Goal: Transaction & Acquisition: Purchase product/service

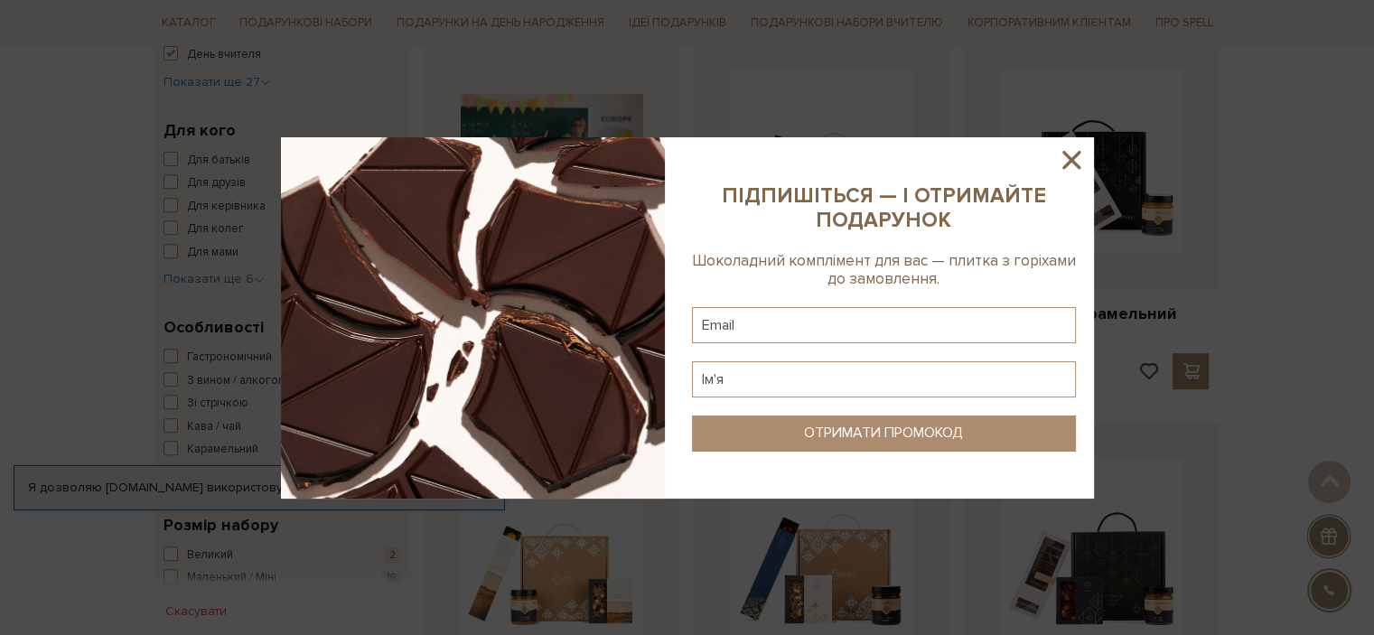
scroll to position [723, 0]
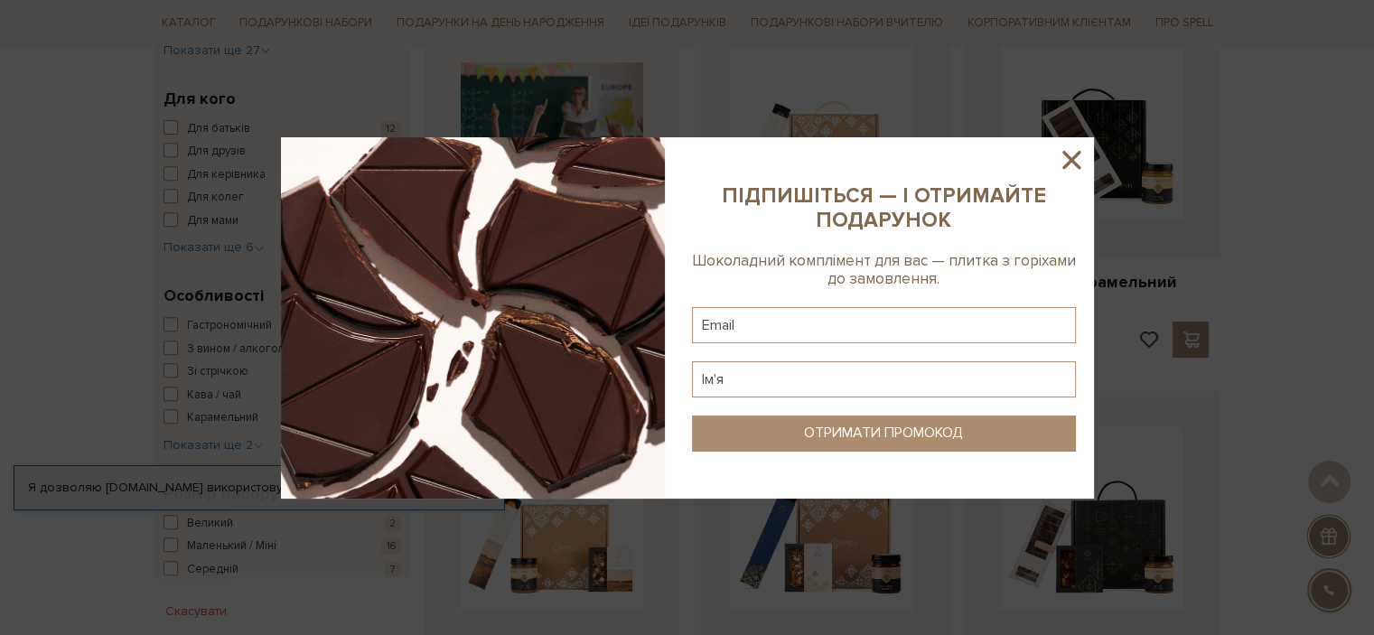
click at [1068, 167] on icon at bounding box center [1071, 160] width 31 height 31
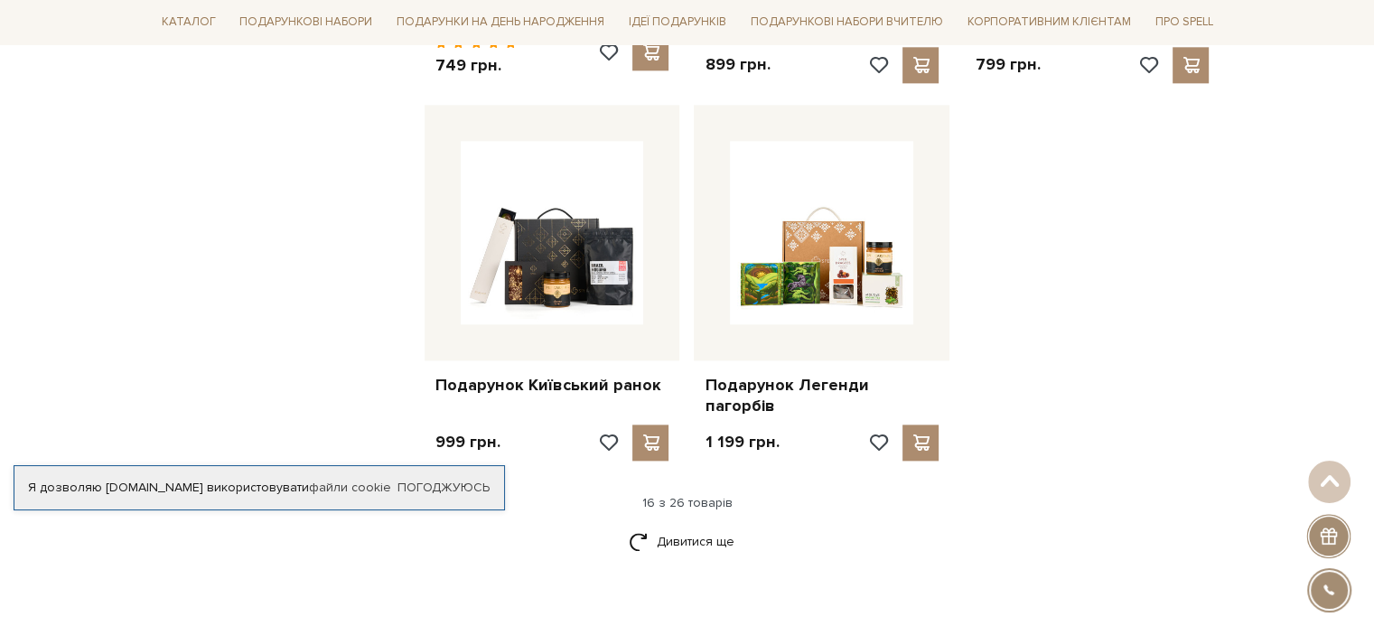
scroll to position [2169, 0]
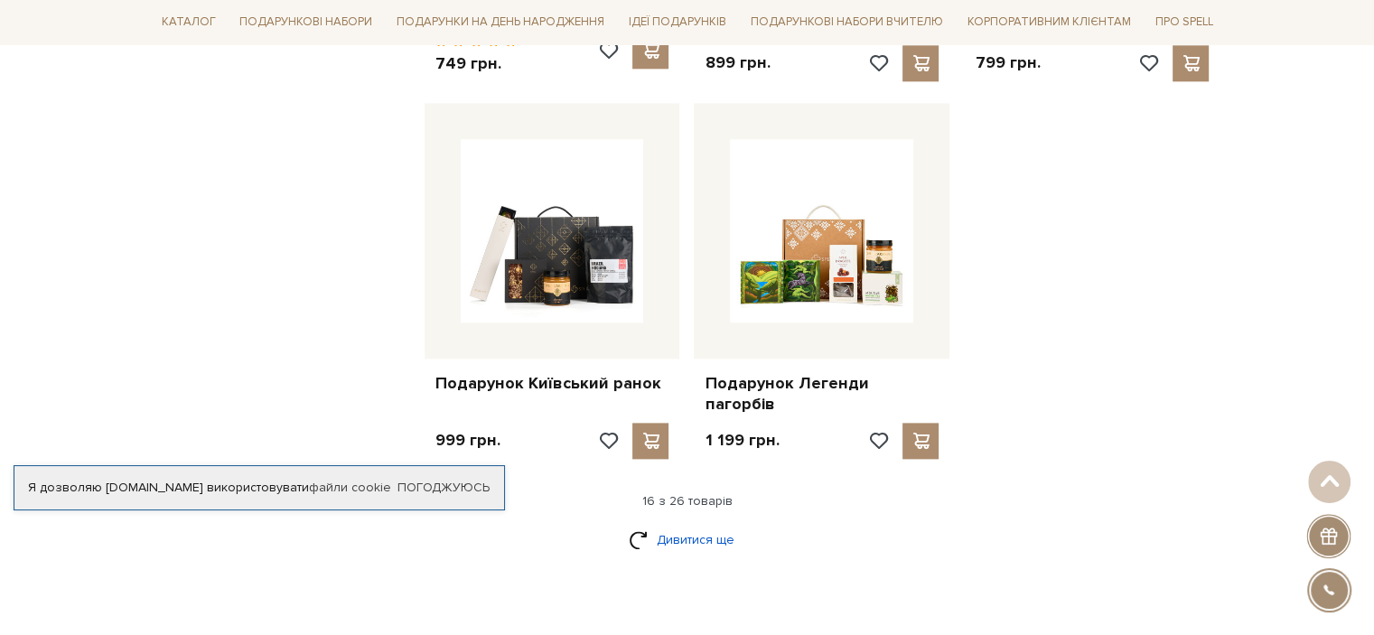
click at [690, 524] on link "Дивитися ще" at bounding box center [687, 540] width 117 height 32
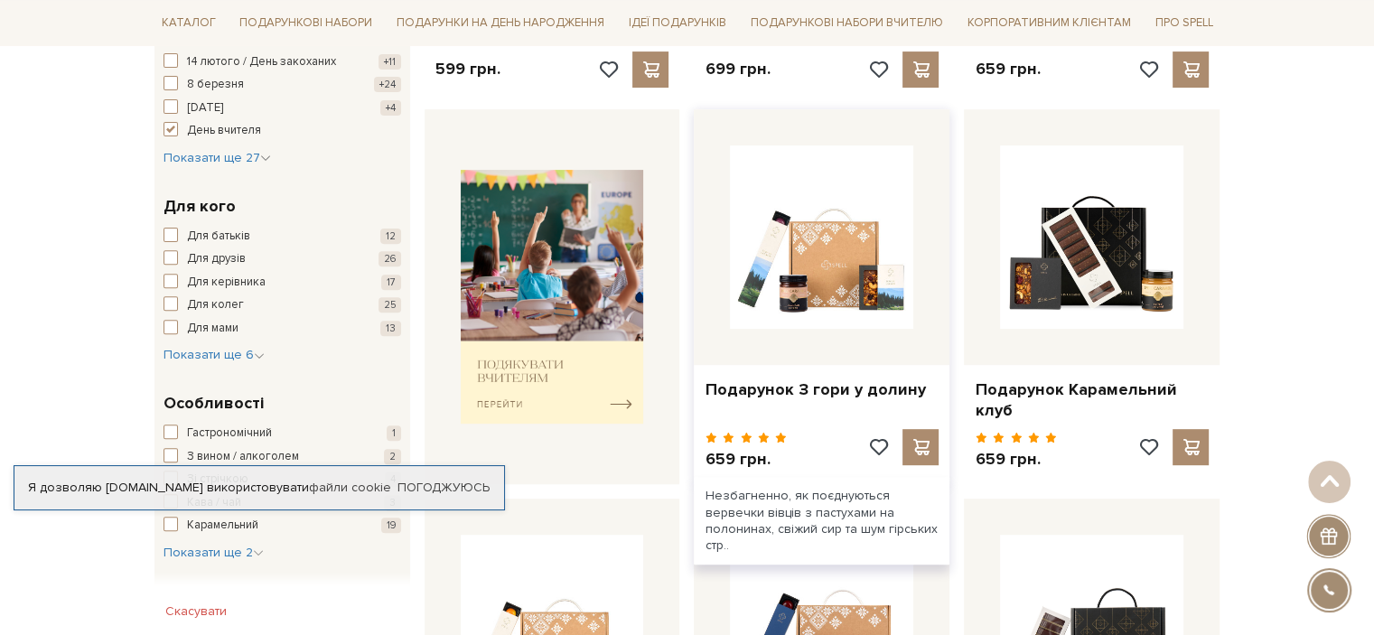
scroll to position [633, 0]
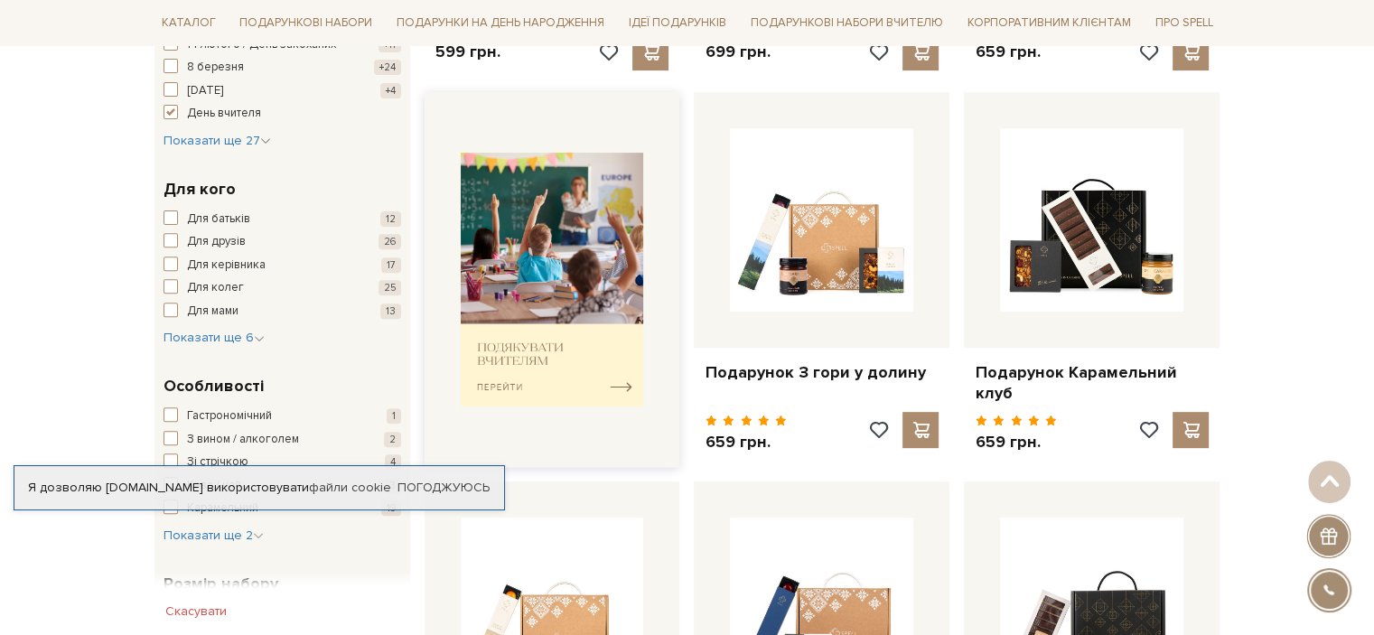
click at [615, 375] on img at bounding box center [552, 280] width 183 height 254
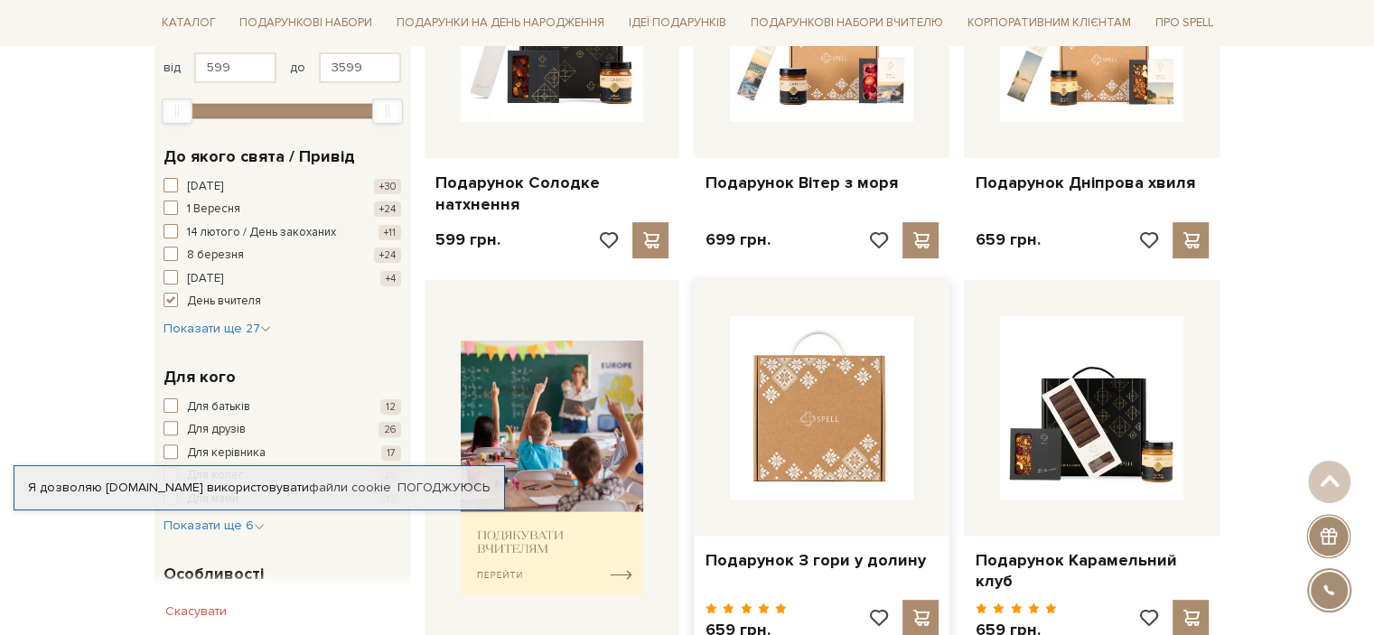
scroll to position [542, 0]
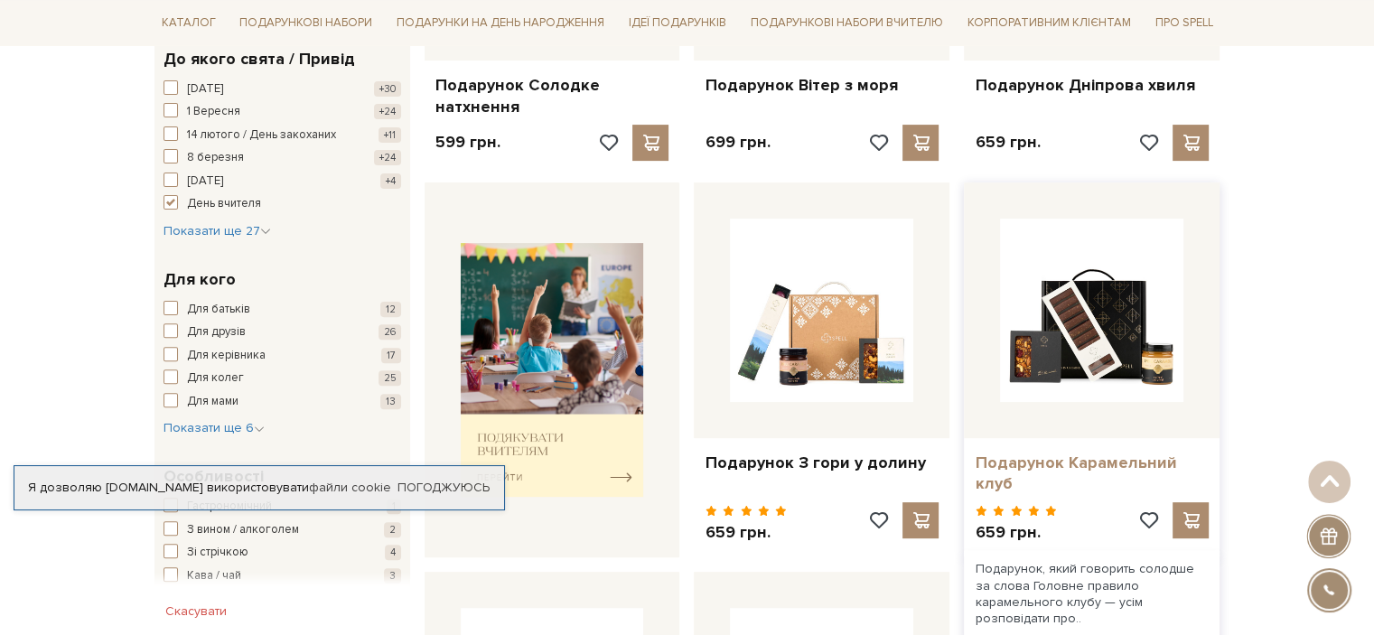
click at [1058, 458] on link "Подарунок Карамельний клуб" at bounding box center [1092, 474] width 234 height 42
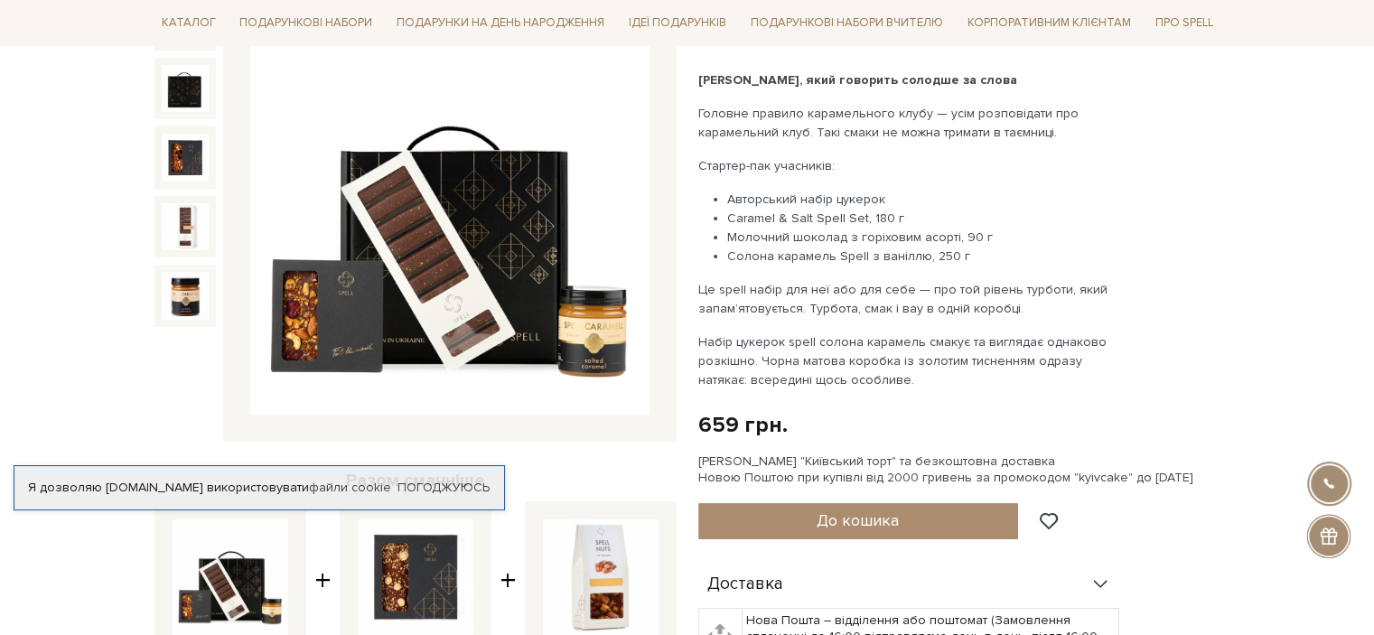
scroll to position [271, 0]
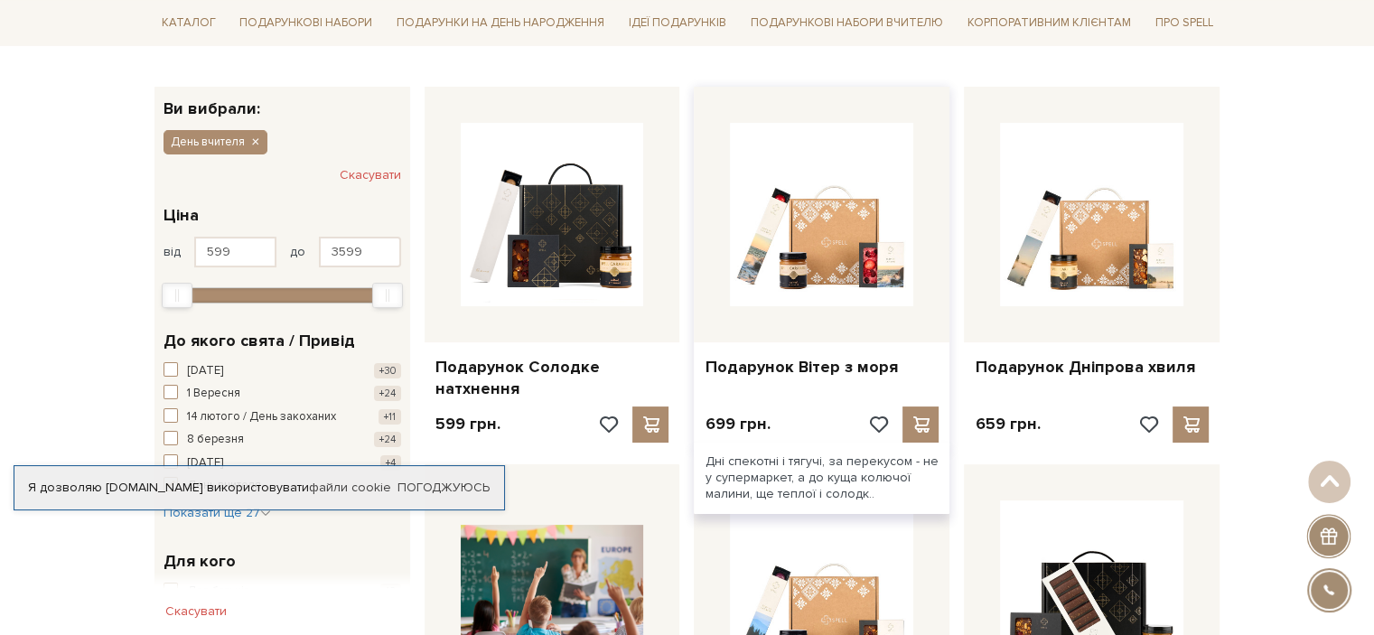
scroll to position [271, 0]
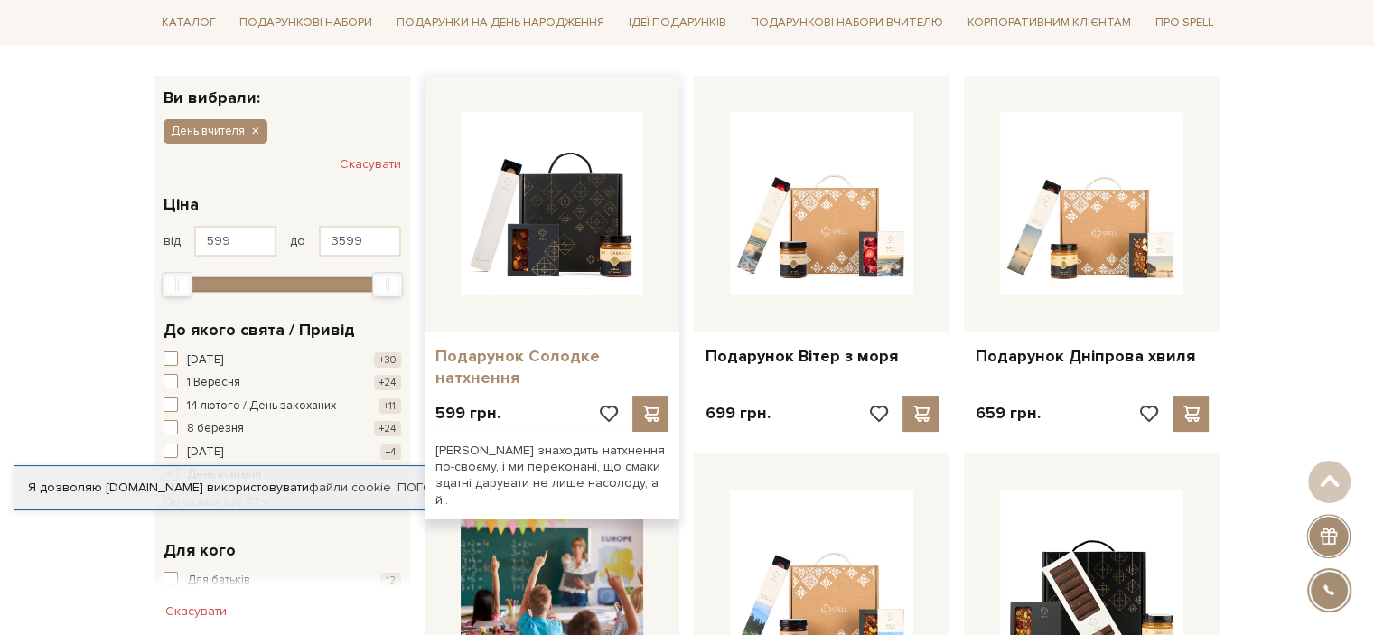
click at [507, 350] on link "Подарунок Солодке натхнення" at bounding box center [553, 367] width 234 height 42
click at [543, 359] on link "Подарунок Солодке натхнення" at bounding box center [553, 367] width 234 height 42
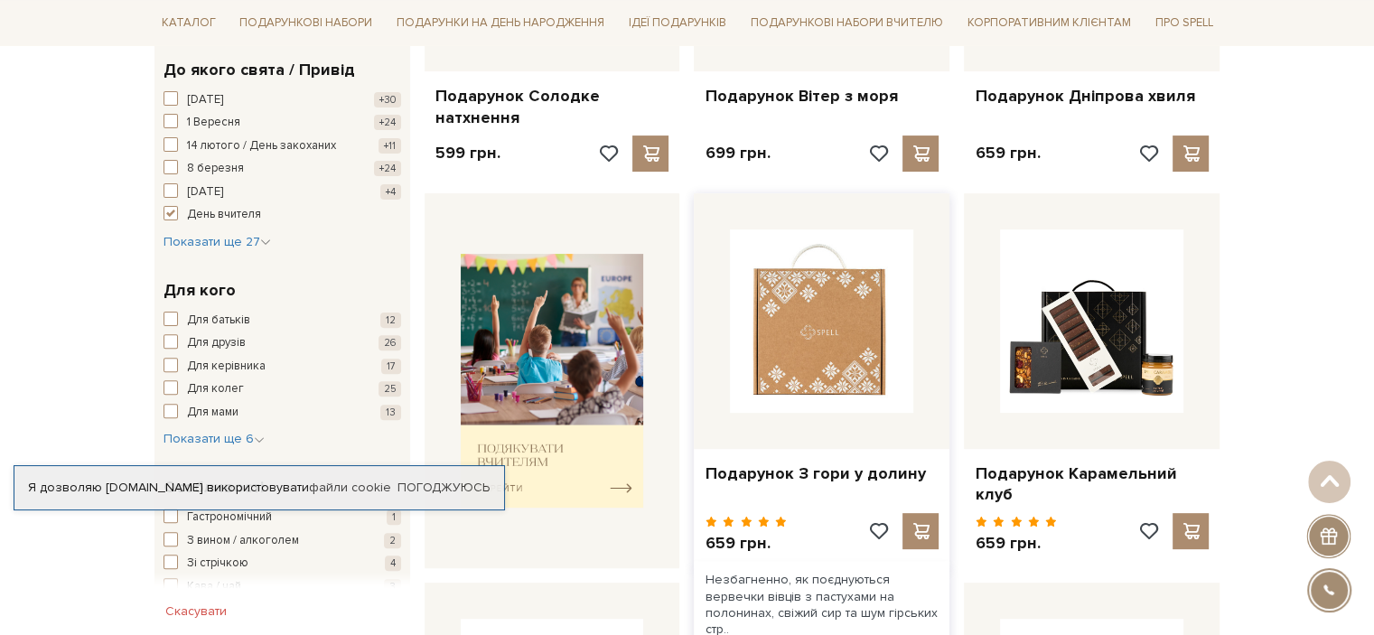
scroll to position [542, 0]
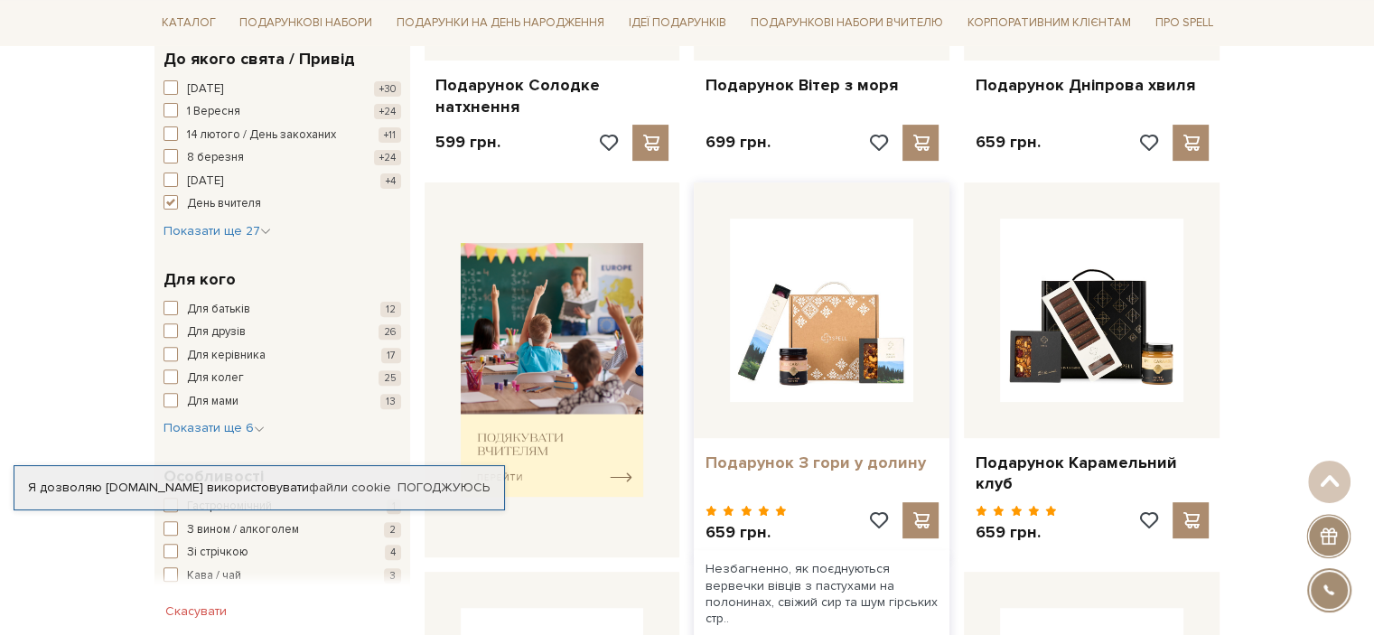
click at [761, 454] on link "Подарунок З гори у долину" at bounding box center [822, 463] width 234 height 21
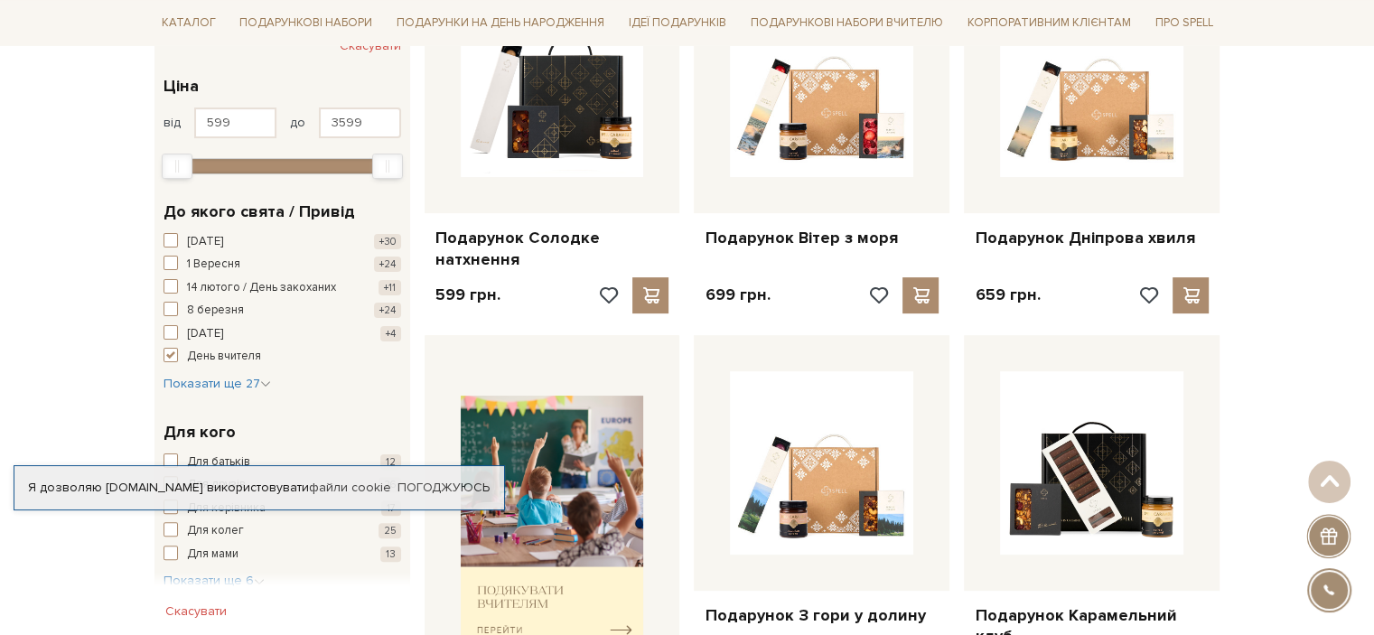
scroll to position [182, 0]
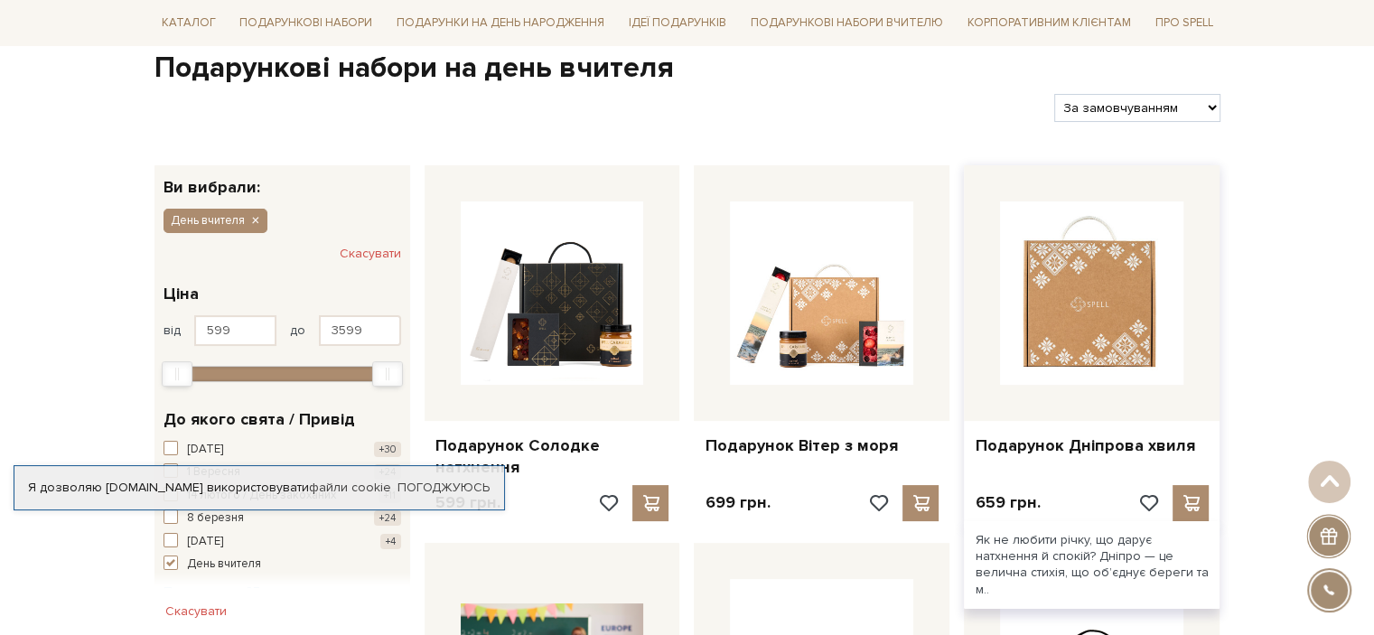
click at [1108, 336] on img at bounding box center [1091, 293] width 183 height 183
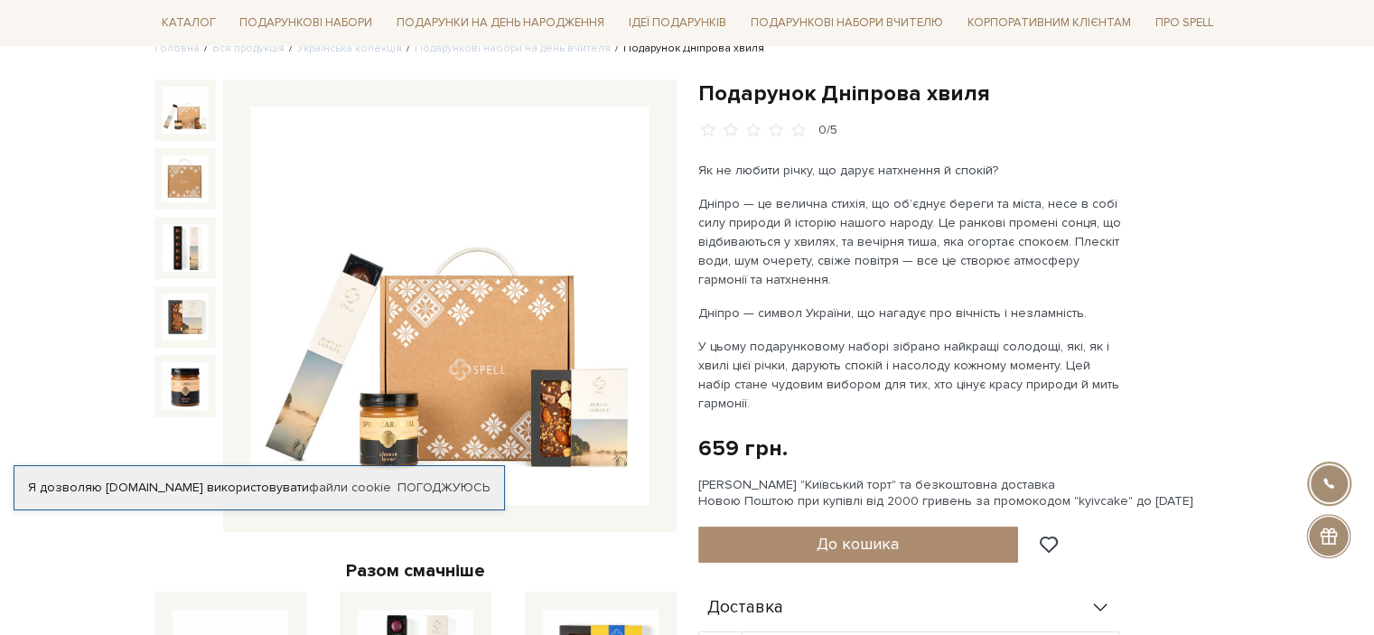
scroll to position [181, 0]
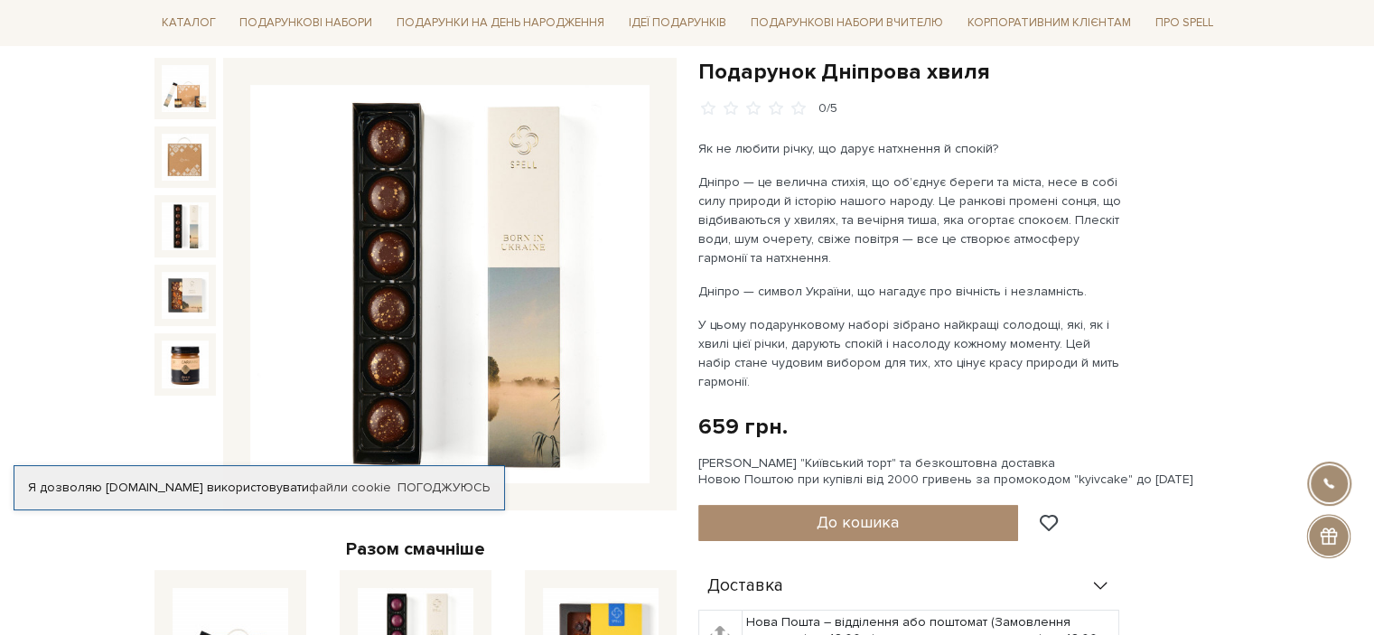
click at [191, 217] on img at bounding box center [185, 225] width 47 height 47
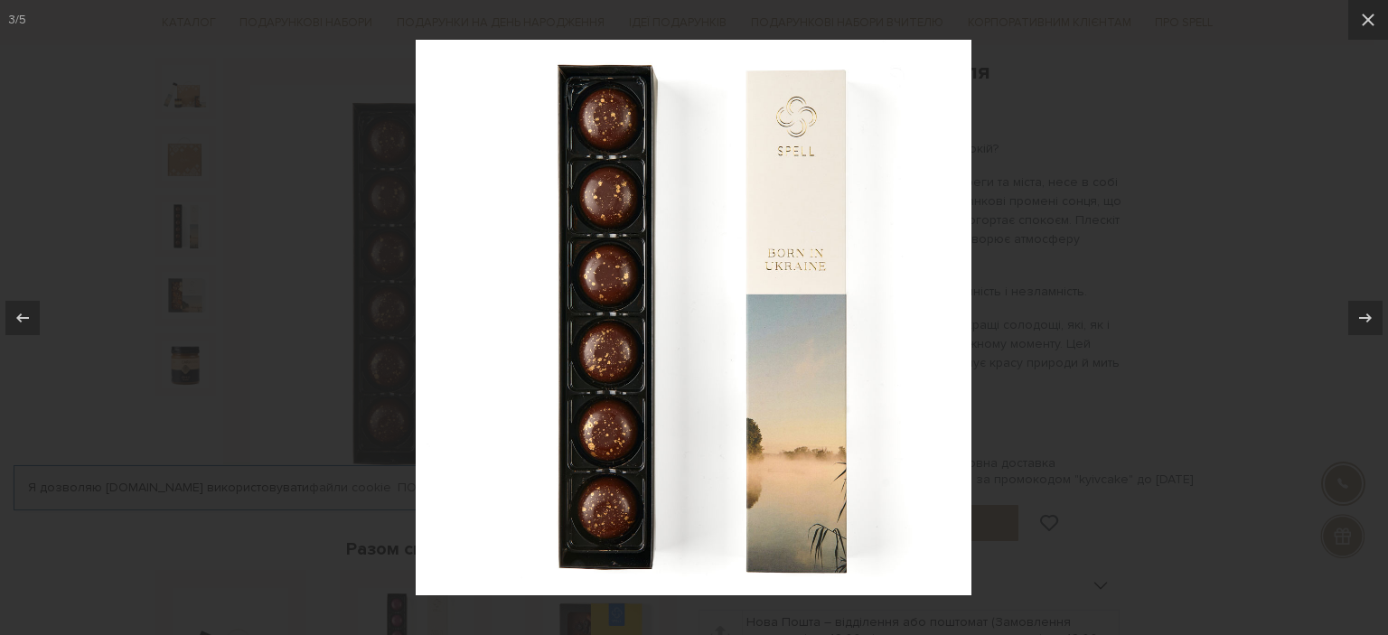
click at [1137, 278] on div at bounding box center [694, 317] width 1388 height 635
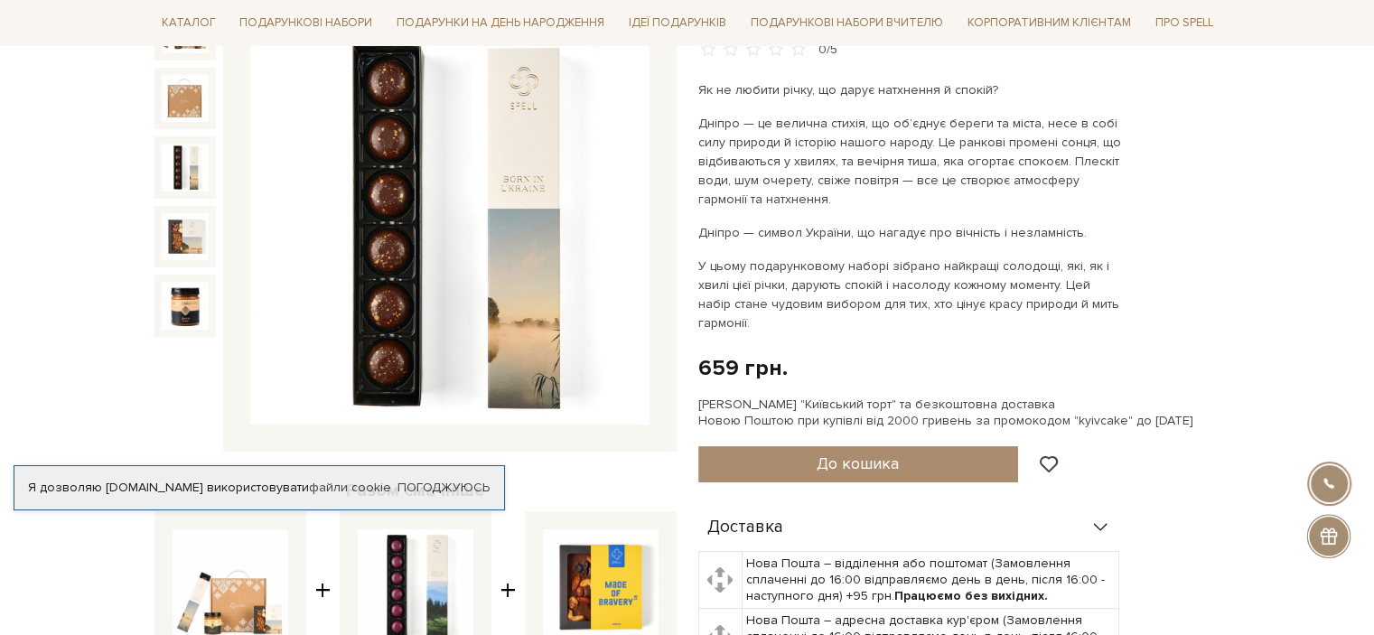
scroll to position [271, 0]
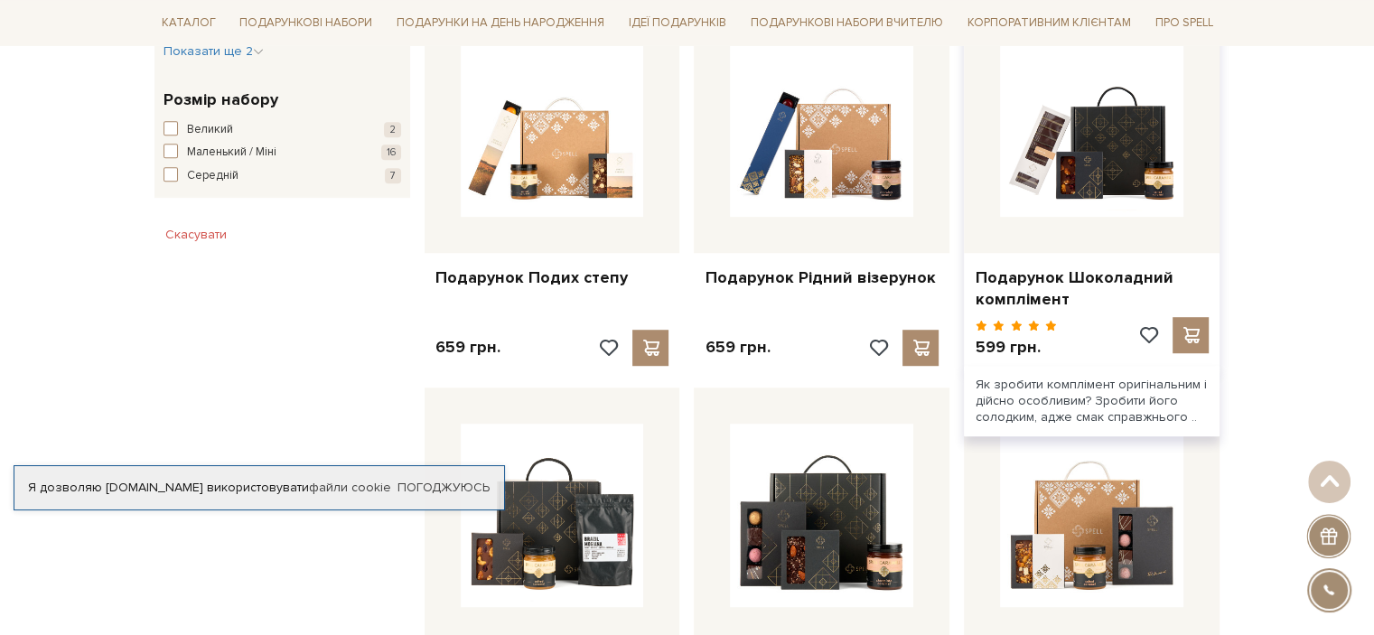
scroll to position [995, 0]
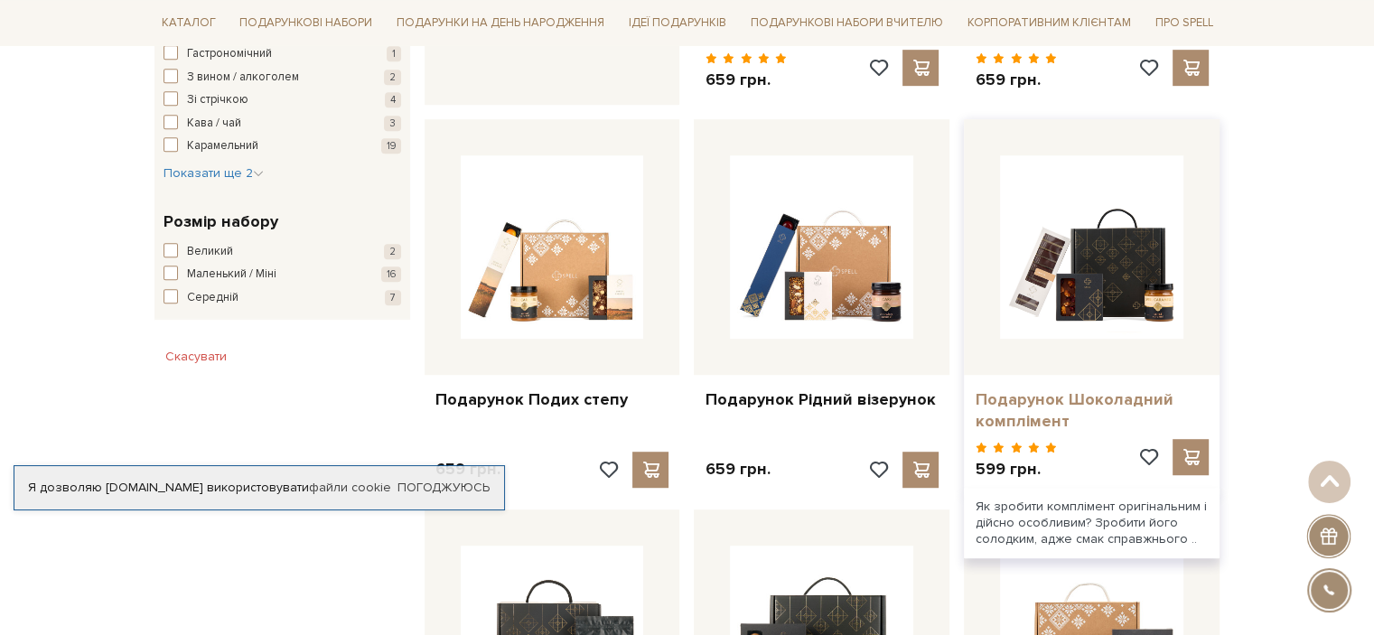
click at [1048, 389] on link "Подарунок Шоколадний комплімент" at bounding box center [1092, 410] width 234 height 42
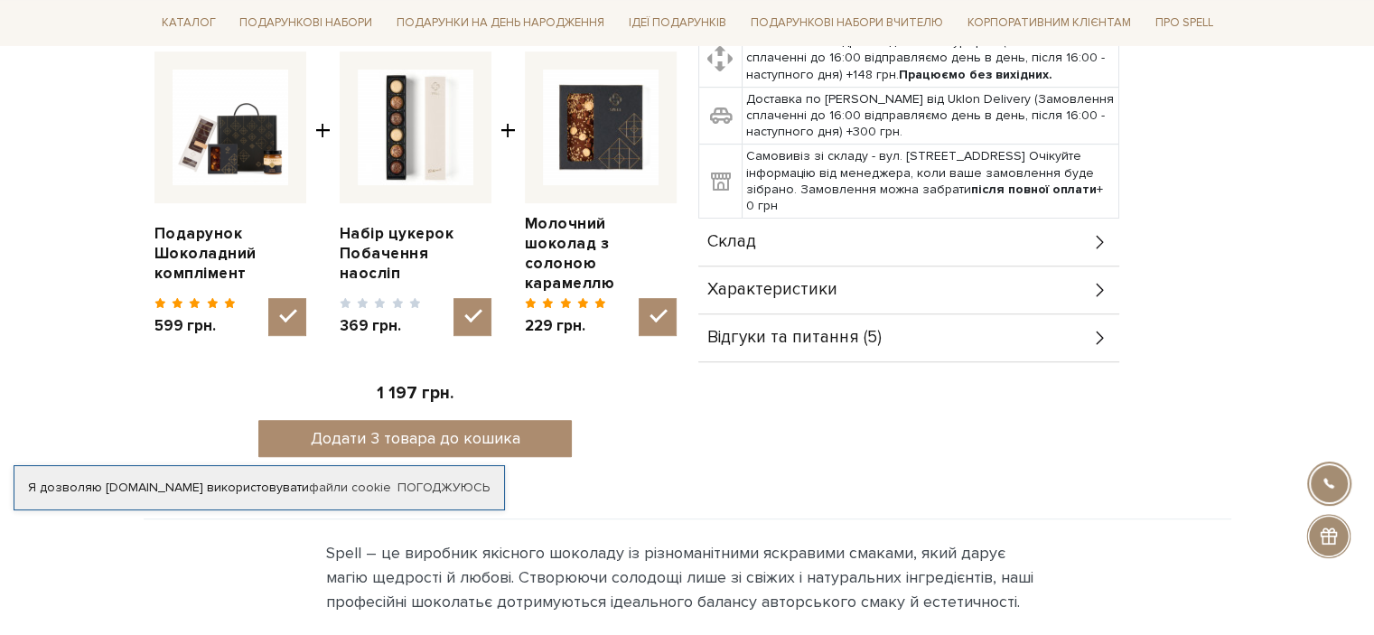
scroll to position [452, 0]
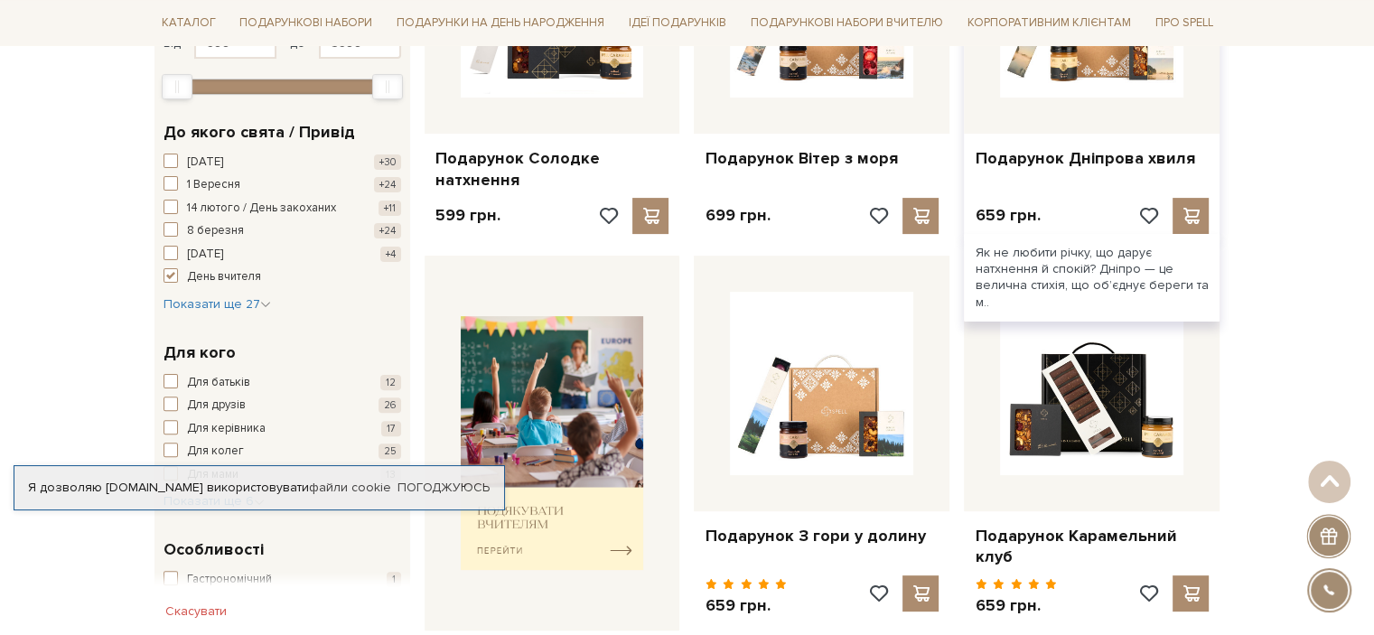
scroll to position [272, 0]
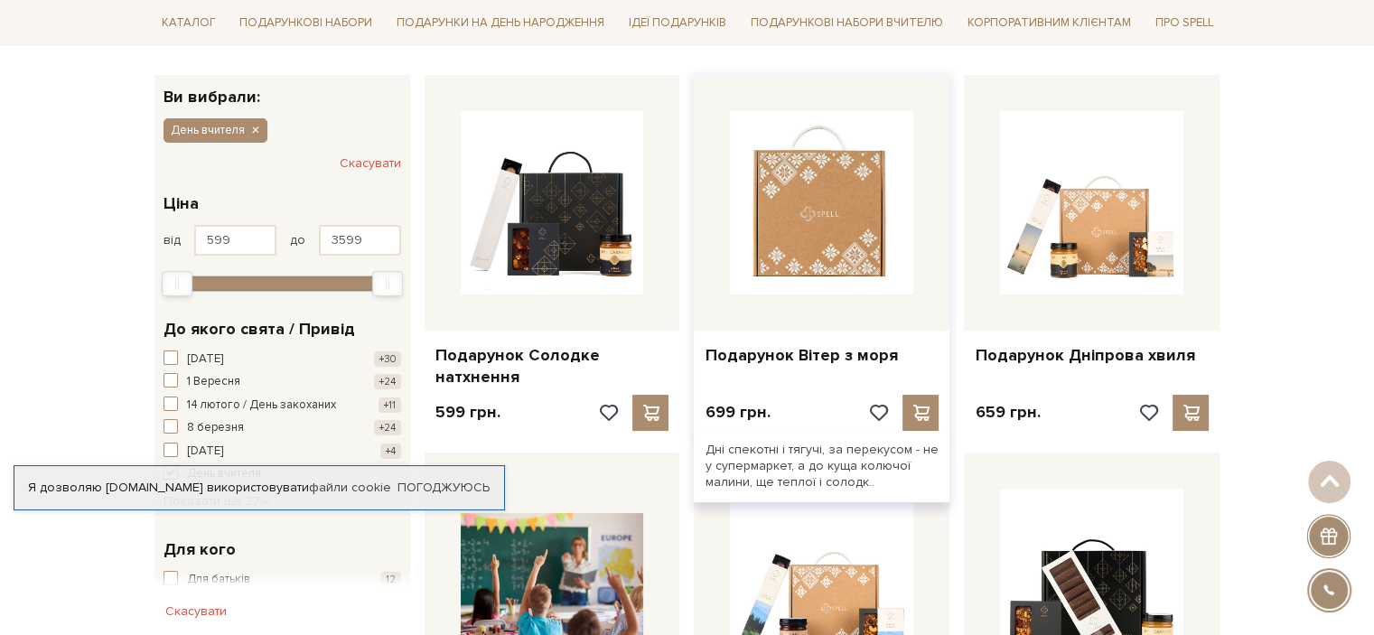
click at [764, 198] on img at bounding box center [821, 202] width 183 height 183
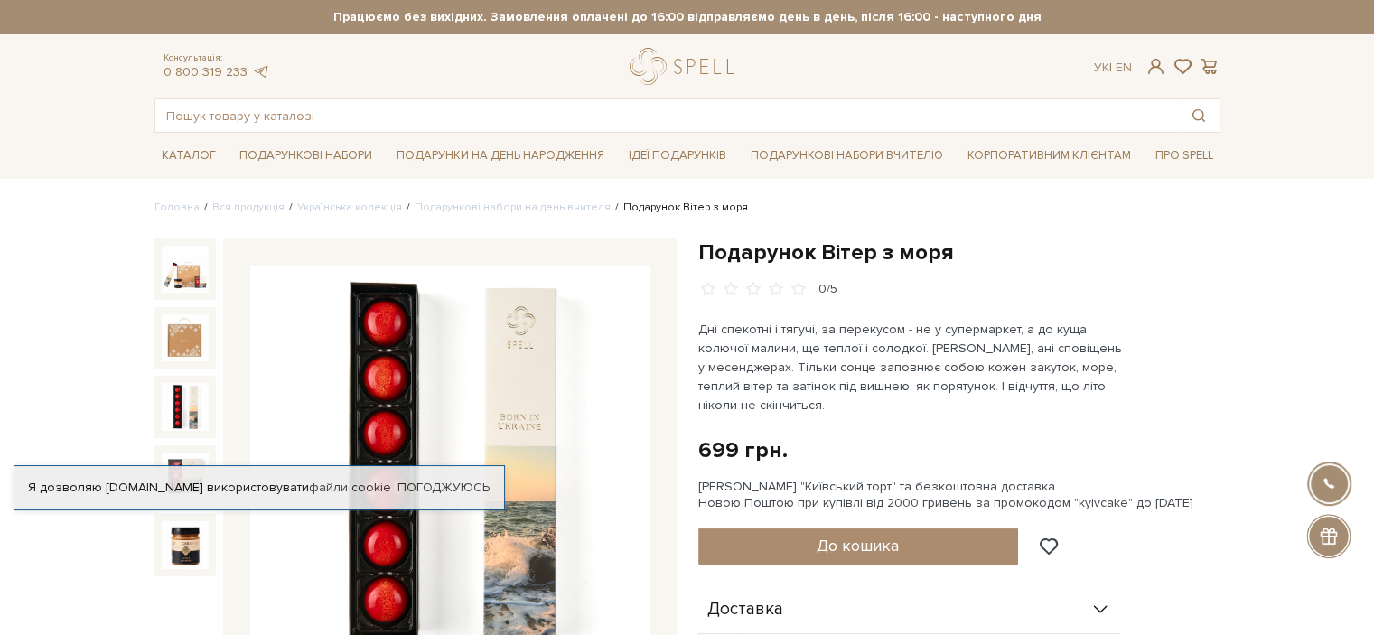
click at [184, 407] on img at bounding box center [185, 406] width 47 height 47
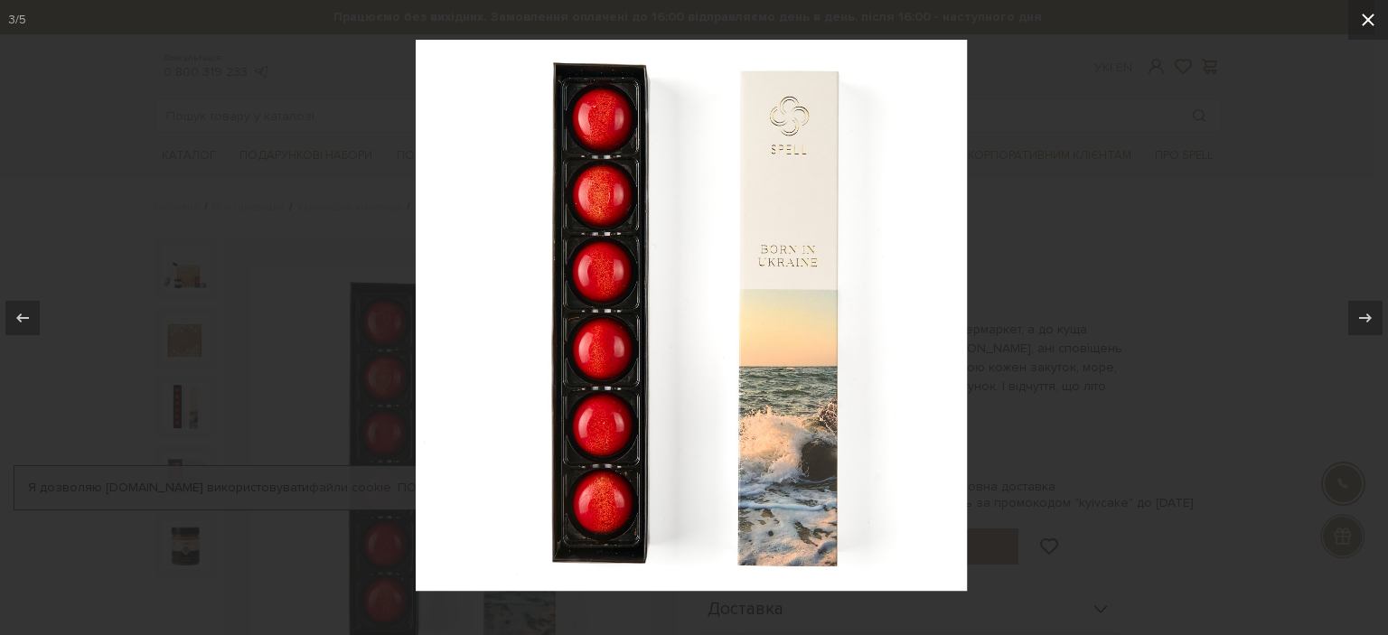
click at [1363, 21] on icon at bounding box center [1368, 20] width 22 height 22
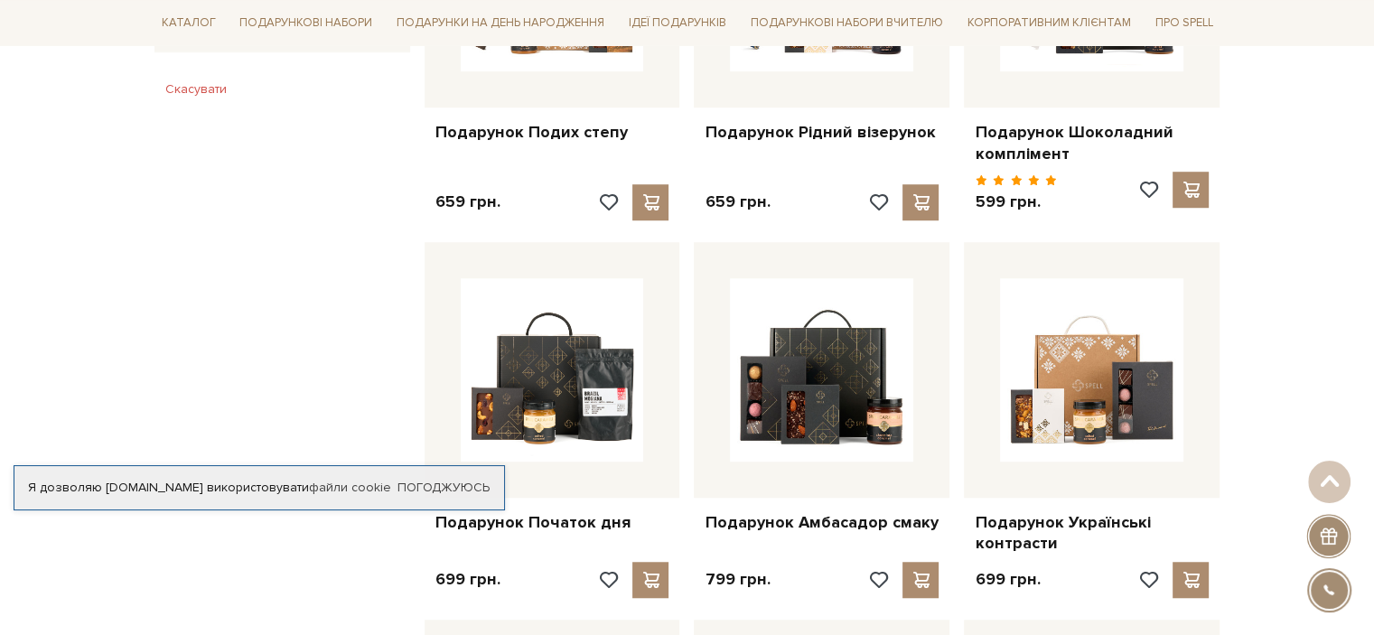
scroll to position [1356, 0]
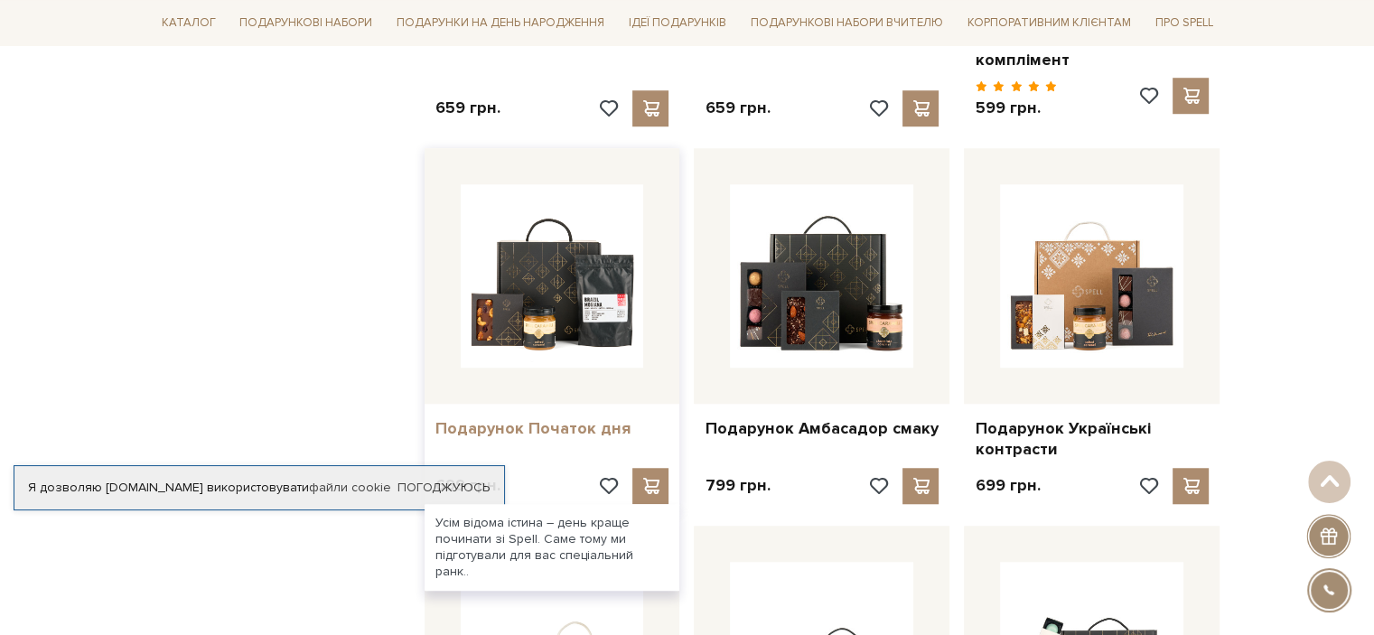
click at [566, 418] on link "Подарунок Початок дня" at bounding box center [553, 428] width 234 height 21
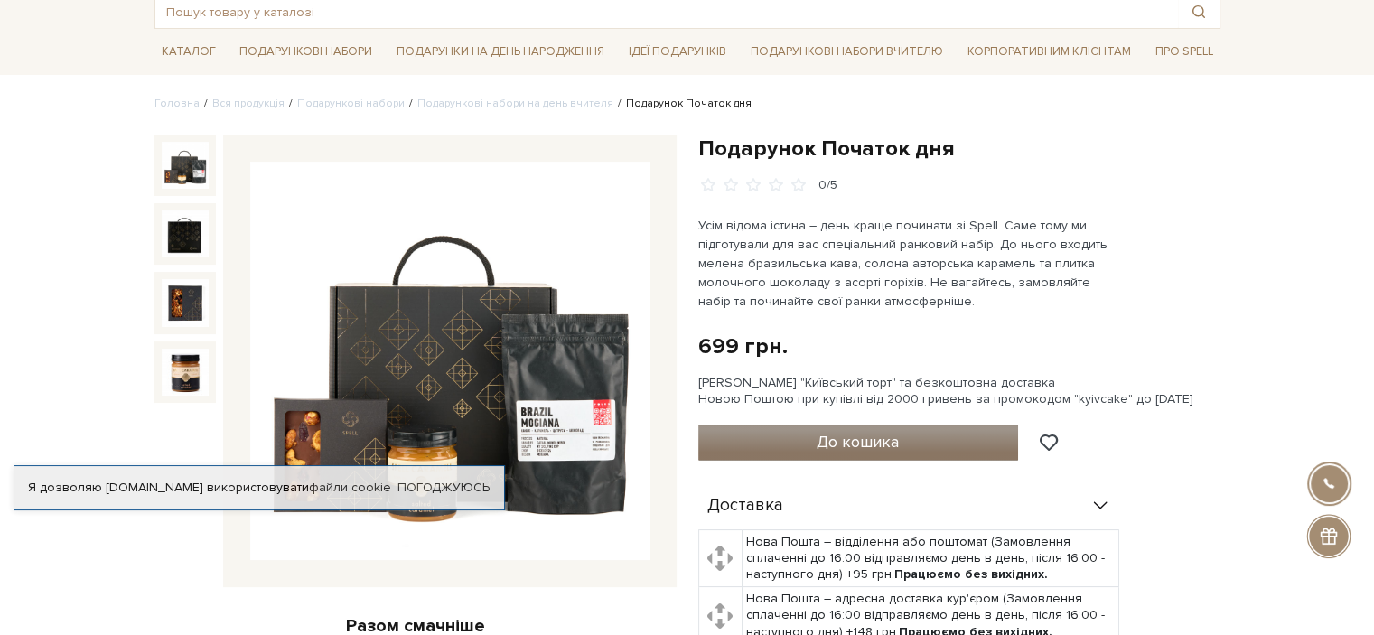
scroll to position [90, 0]
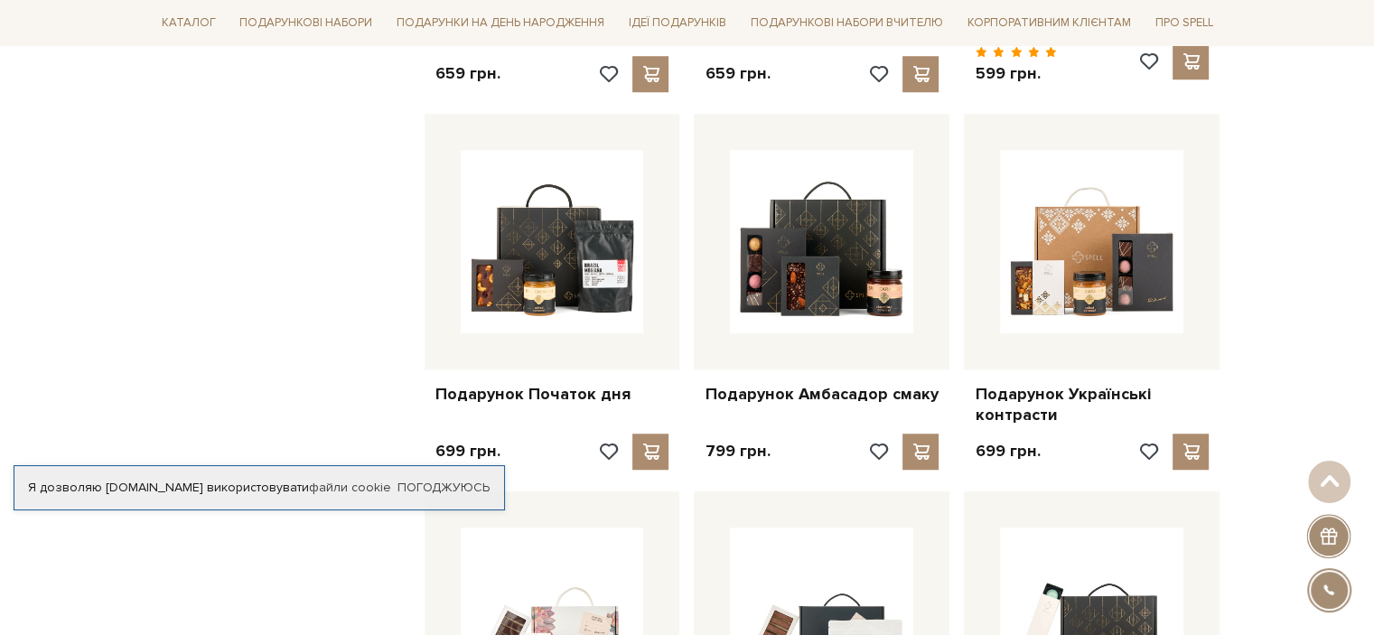
scroll to position [1356, 0]
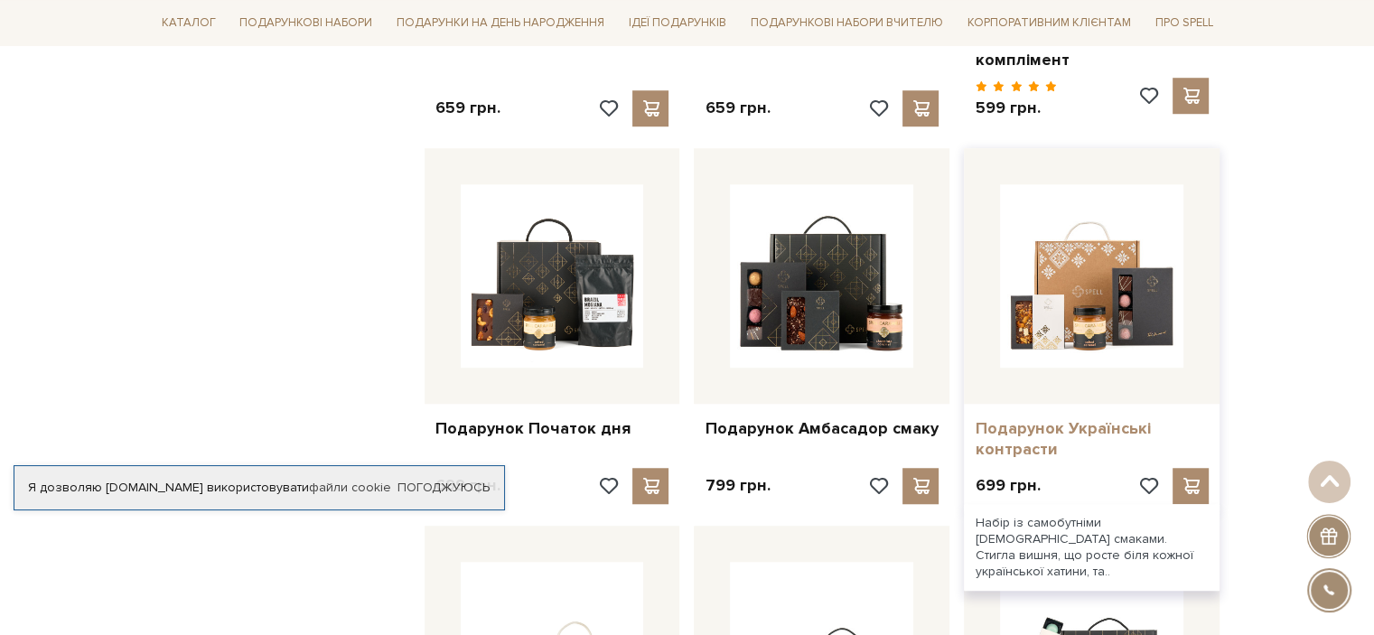
click at [1006, 426] on link "Подарунок Українські контрасти" at bounding box center [1092, 439] width 234 height 42
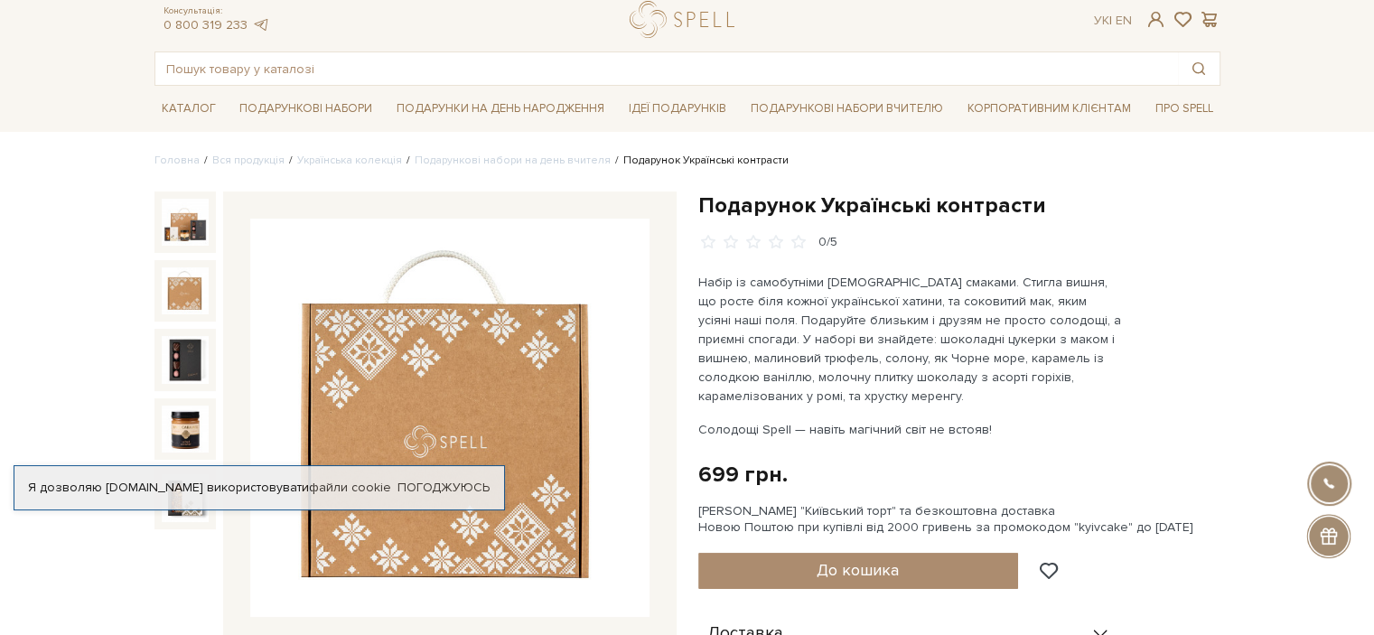
scroll to position [90, 0]
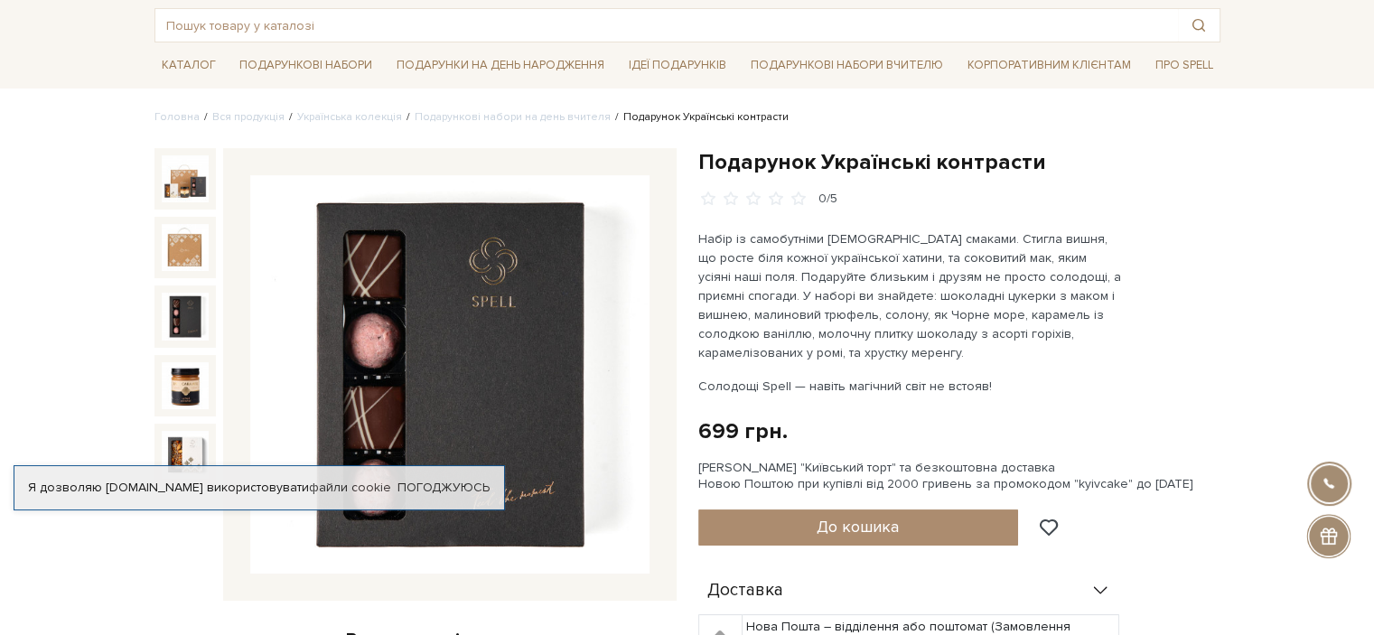
click at [183, 314] on img at bounding box center [185, 316] width 47 height 47
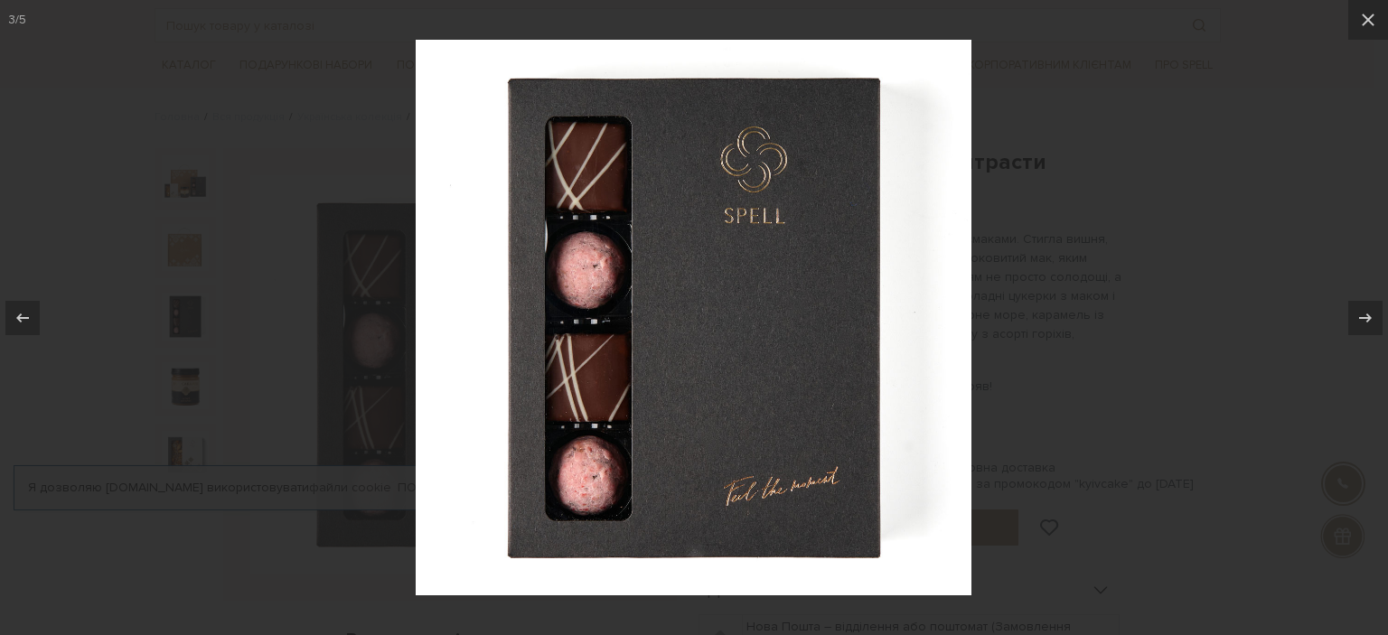
click at [1185, 241] on div at bounding box center [694, 317] width 1388 height 635
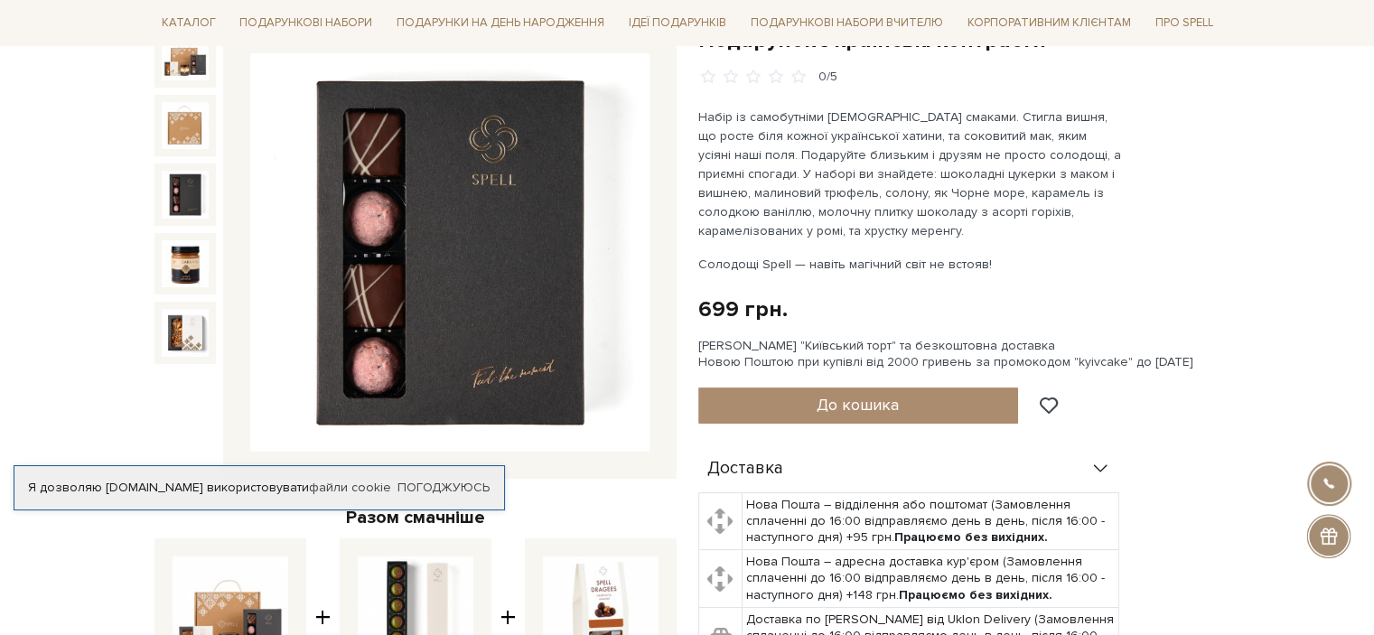
scroll to position [181, 0]
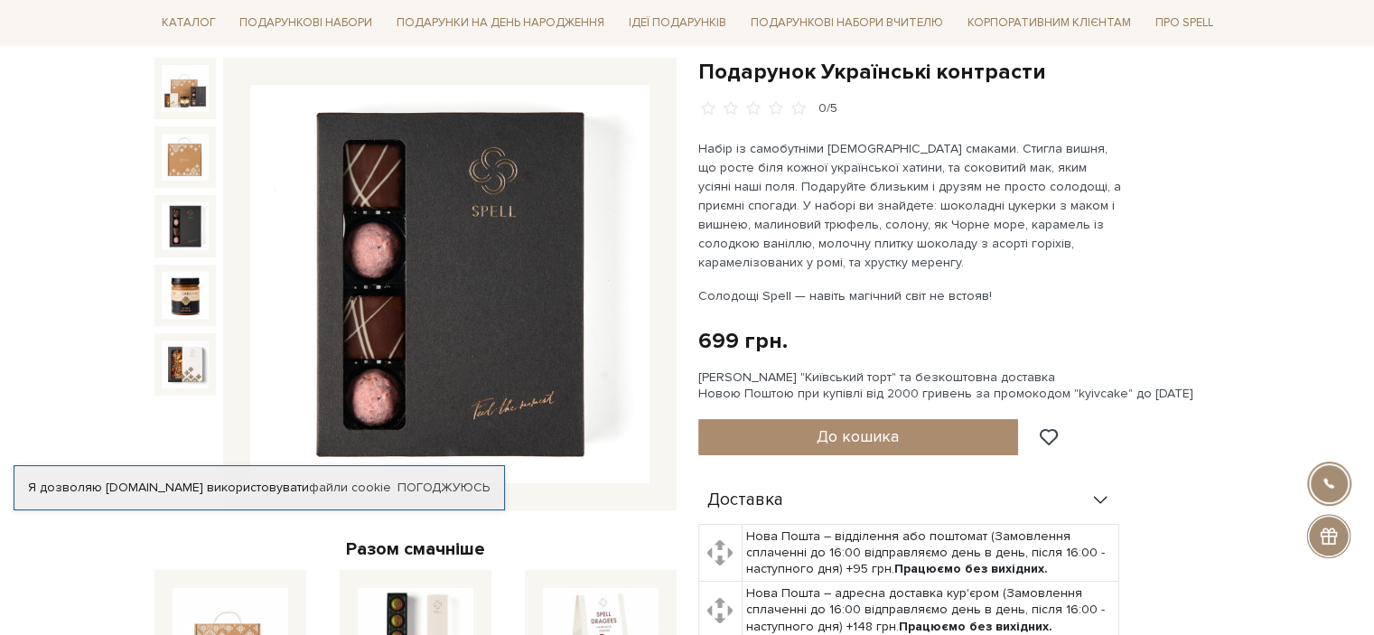
click at [383, 253] on img at bounding box center [449, 284] width 399 height 399
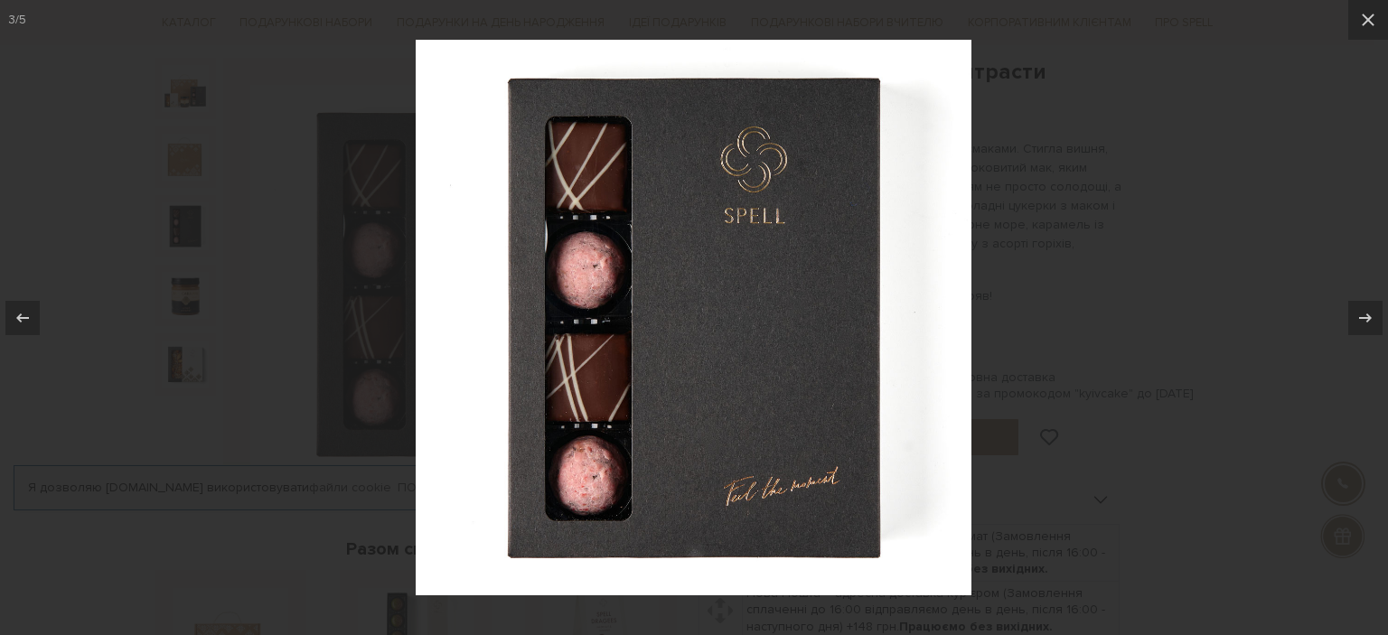
drag, startPoint x: 1196, startPoint y: 270, endPoint x: 1126, endPoint y: 260, distance: 71.2
click at [1193, 264] on div at bounding box center [694, 317] width 1388 height 635
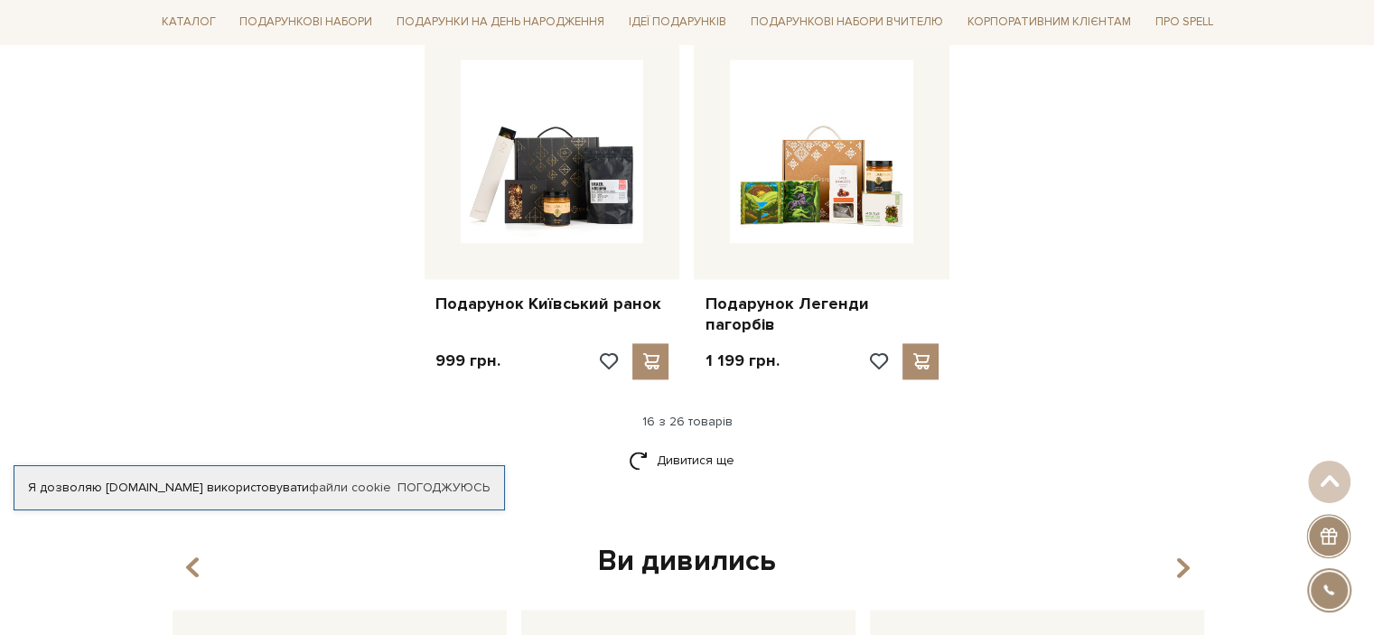
scroll to position [2260, 0]
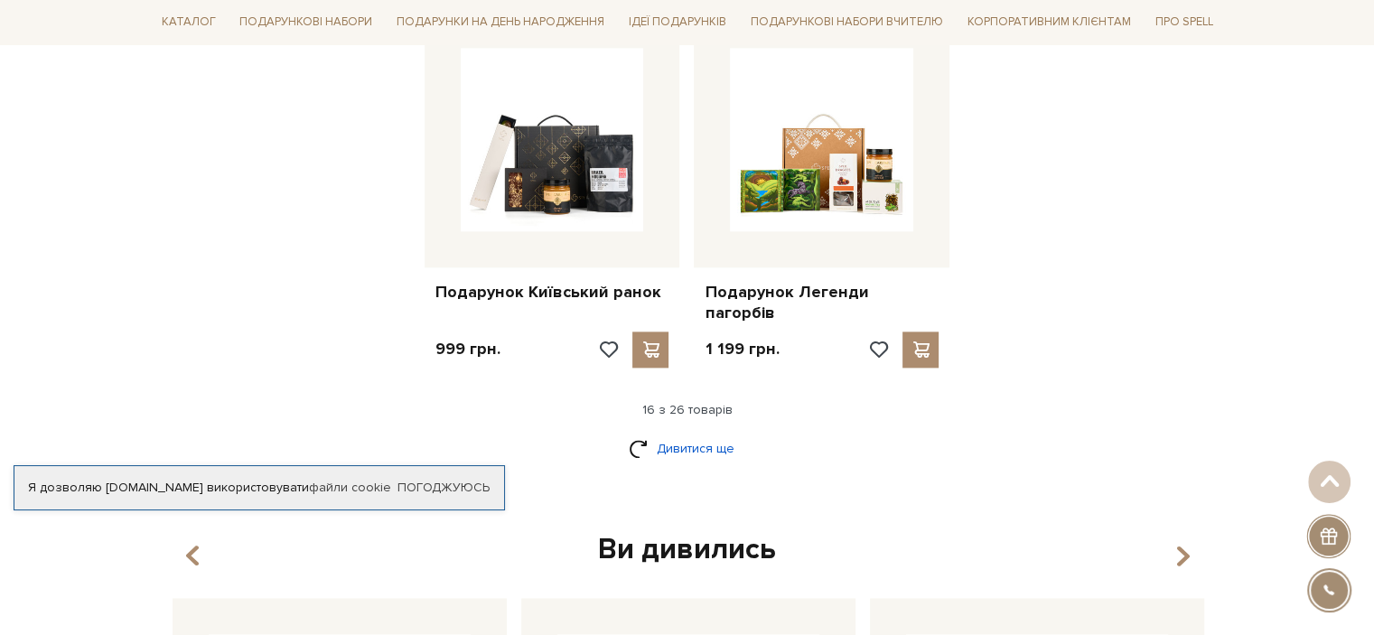
click at [692, 433] on link "Дивитися ще" at bounding box center [687, 449] width 117 height 32
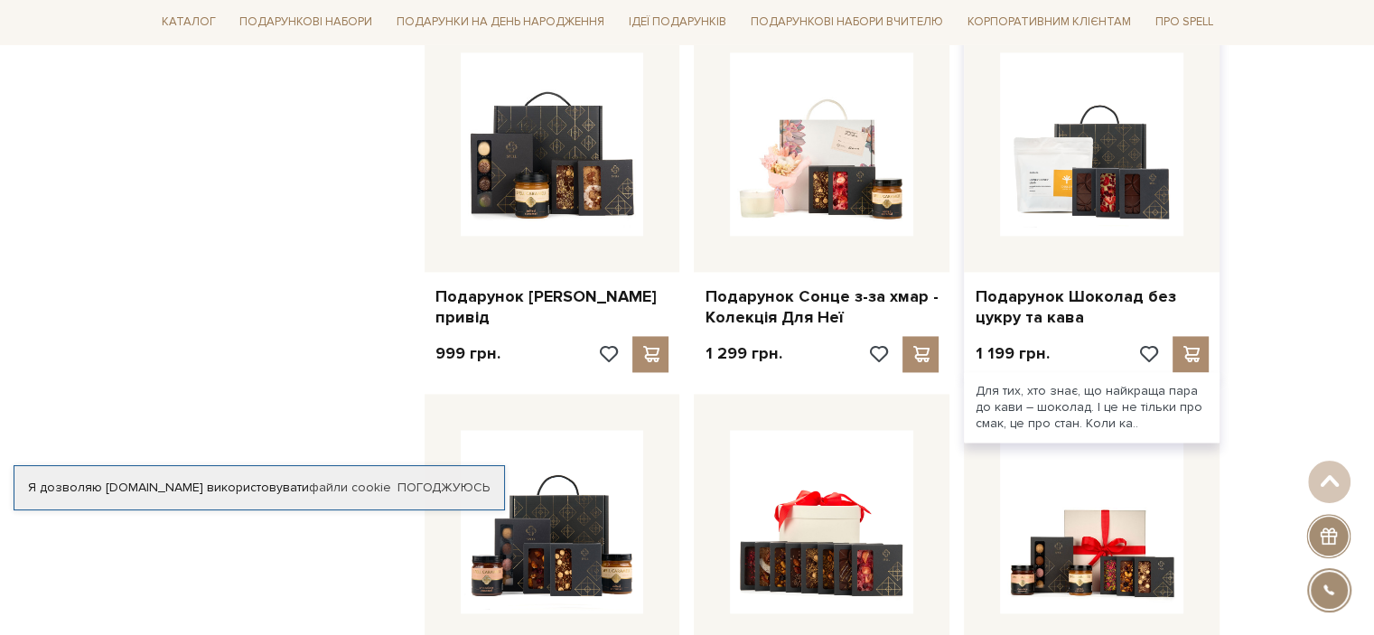
scroll to position [2621, 0]
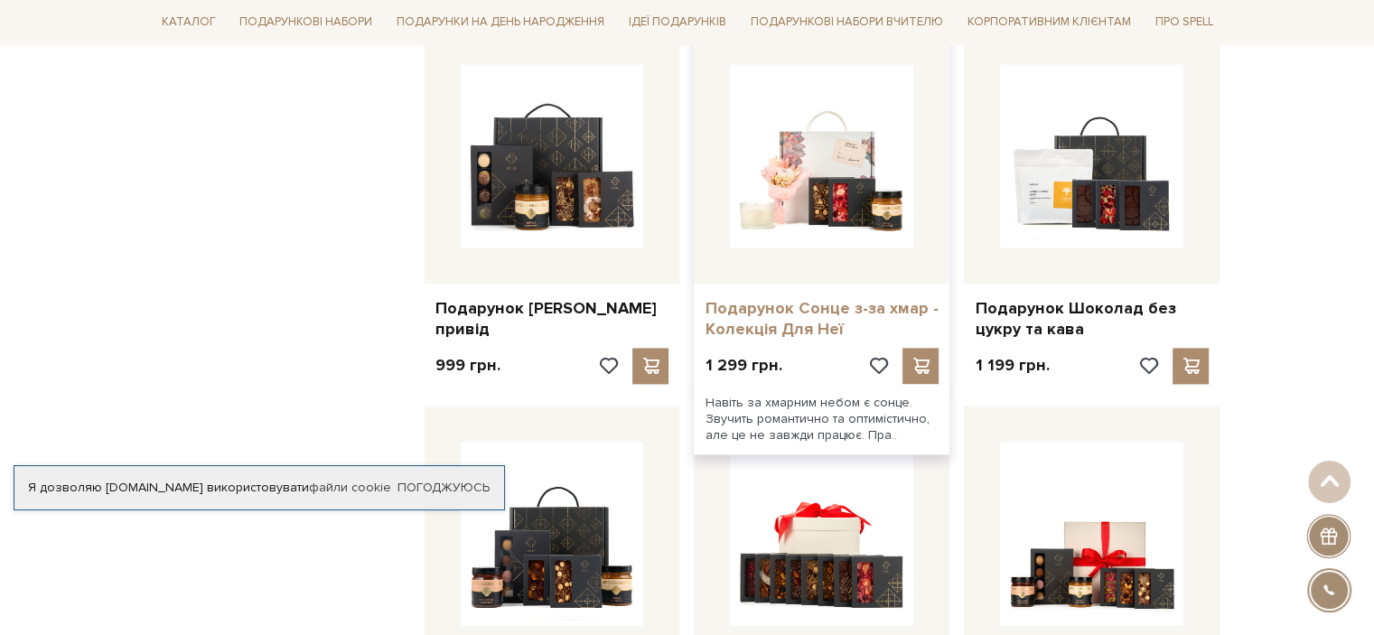
click at [801, 298] on link "Подарунок Сонце з-за хмар - Колекція Для Неї" at bounding box center [822, 319] width 234 height 42
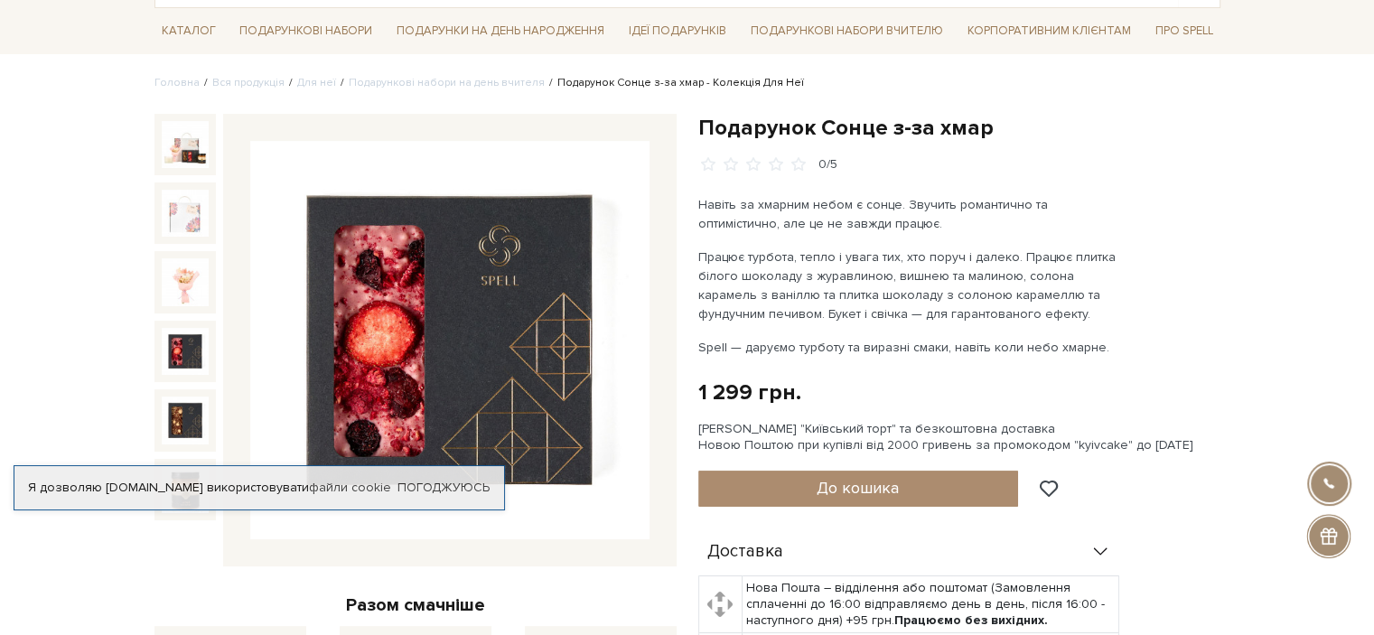
scroll to position [181, 0]
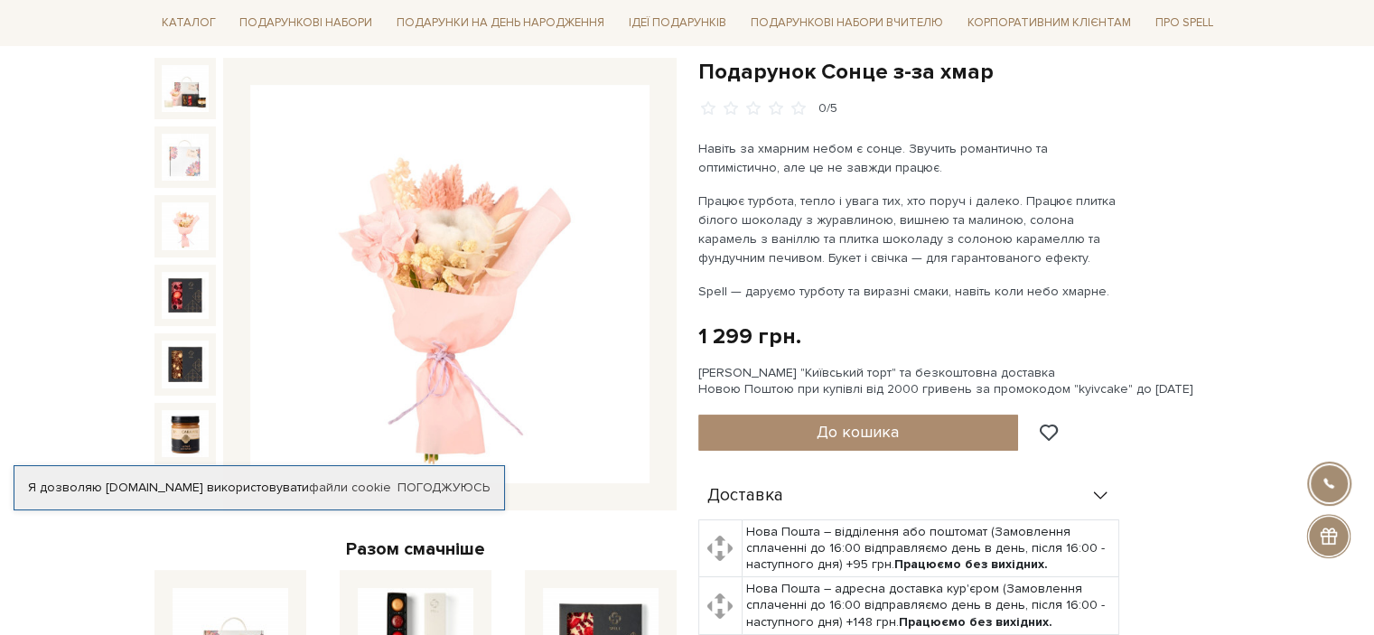
click at [176, 230] on img at bounding box center [185, 225] width 47 height 47
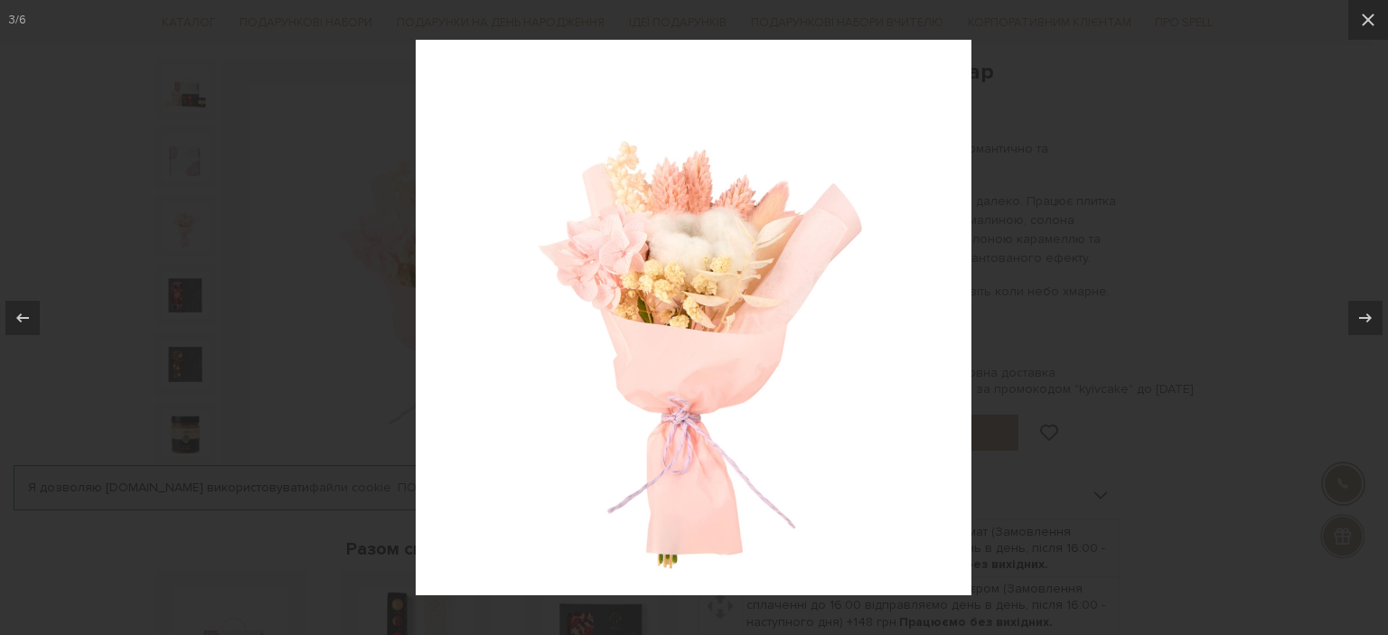
click at [1214, 268] on div at bounding box center [694, 317] width 1388 height 635
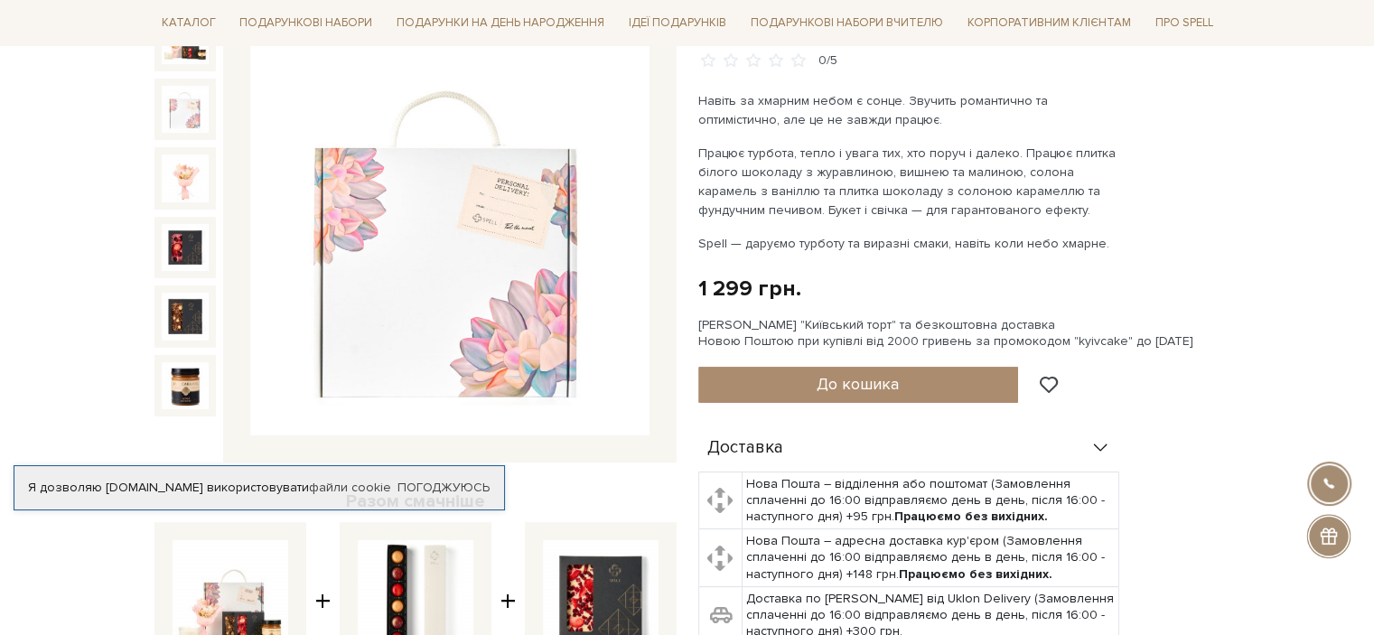
scroll to position [271, 0]
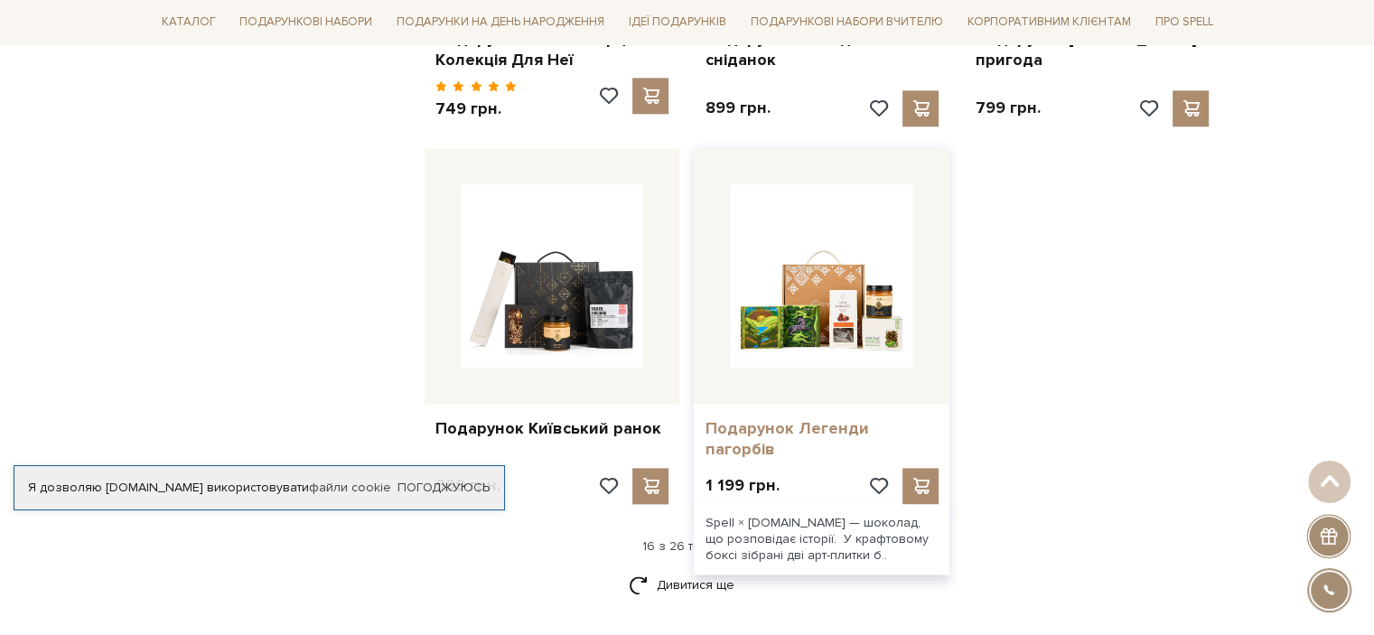
scroll to position [2169, 0]
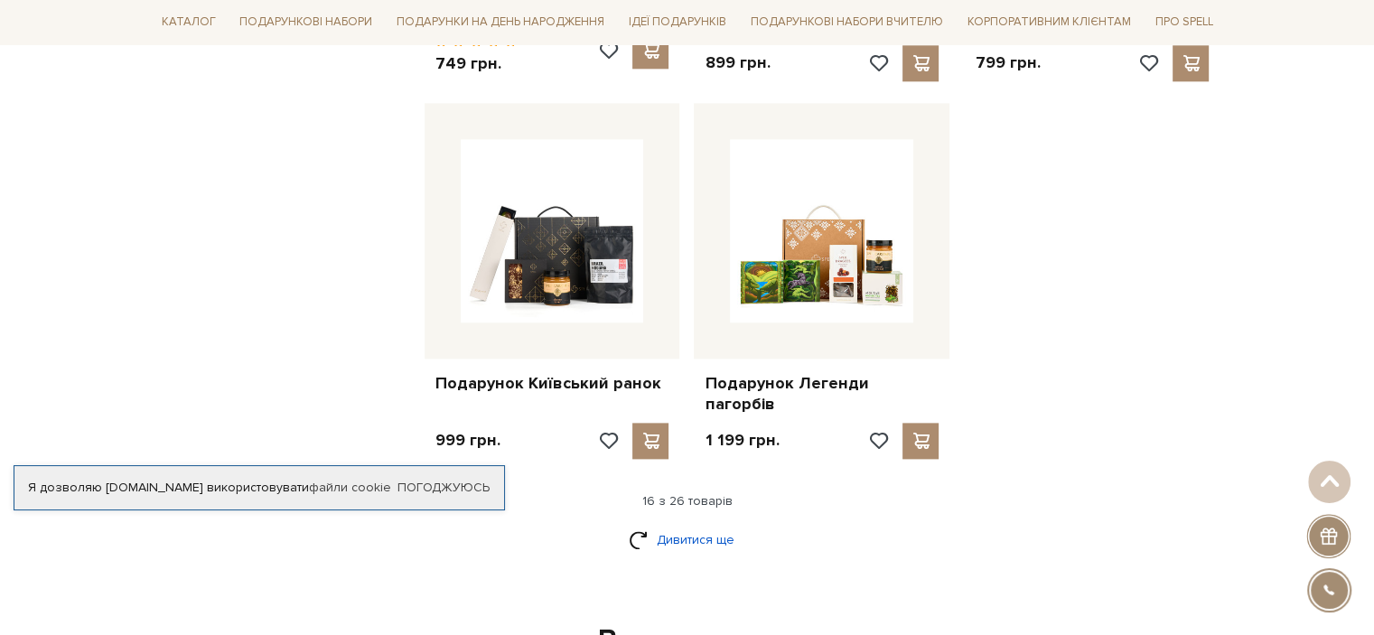
click at [687, 524] on link "Дивитися ще" at bounding box center [687, 540] width 117 height 32
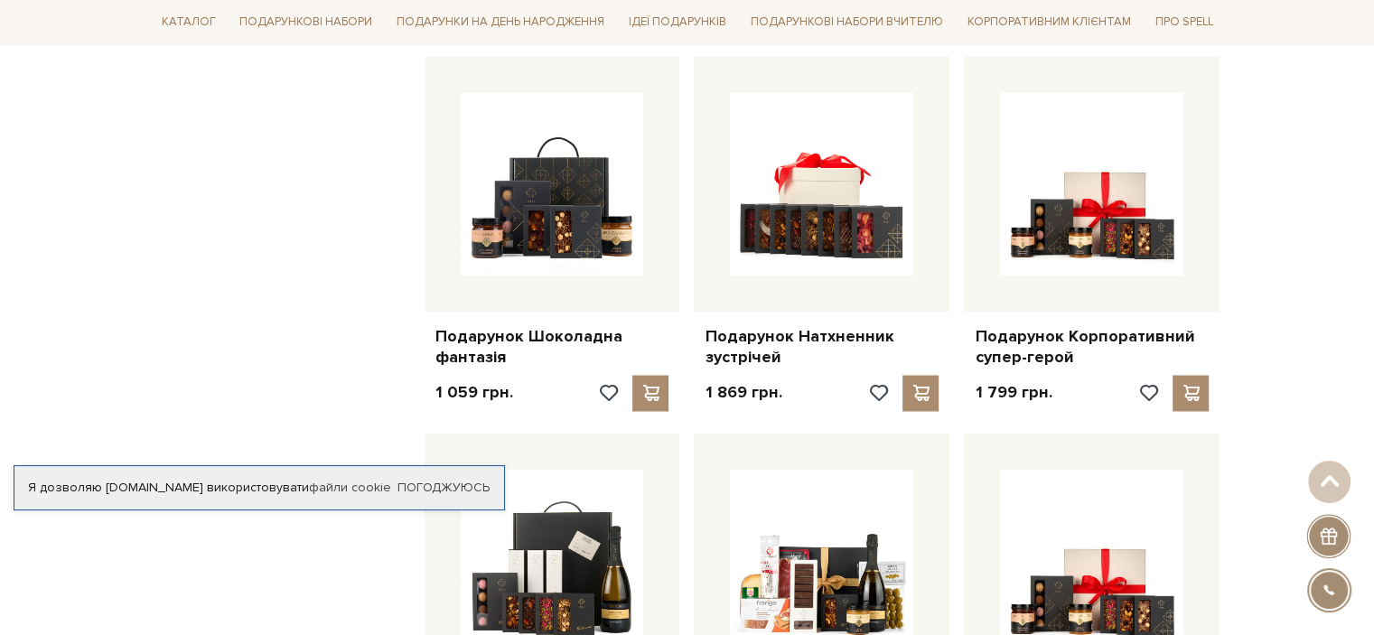
scroll to position [2982, 0]
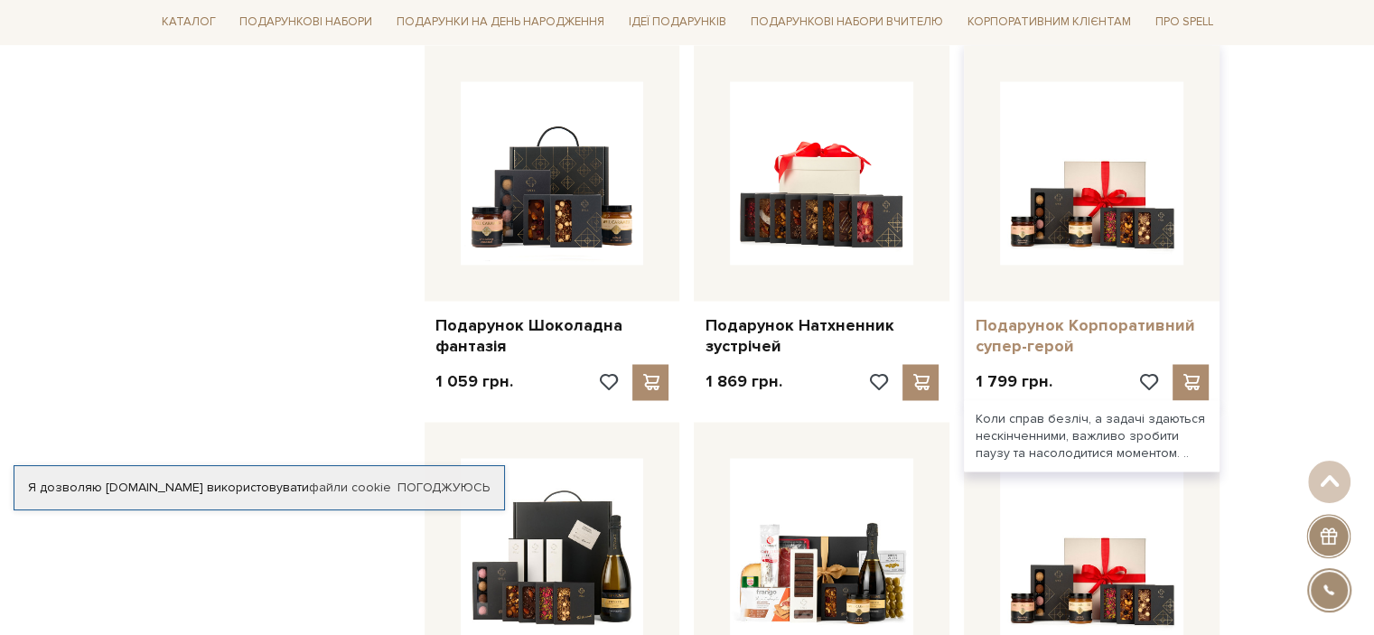
click at [1041, 319] on link "Подарунок Корпоративний супер-герой" at bounding box center [1092, 336] width 234 height 42
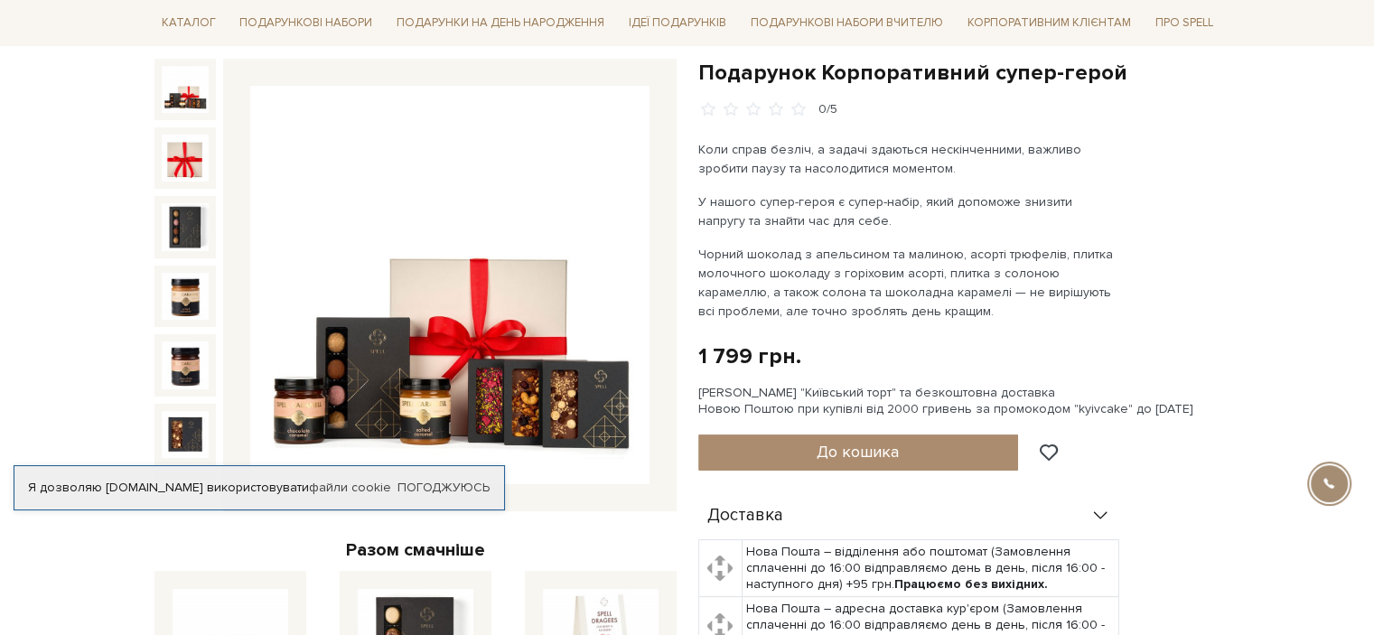
scroll to position [181, 0]
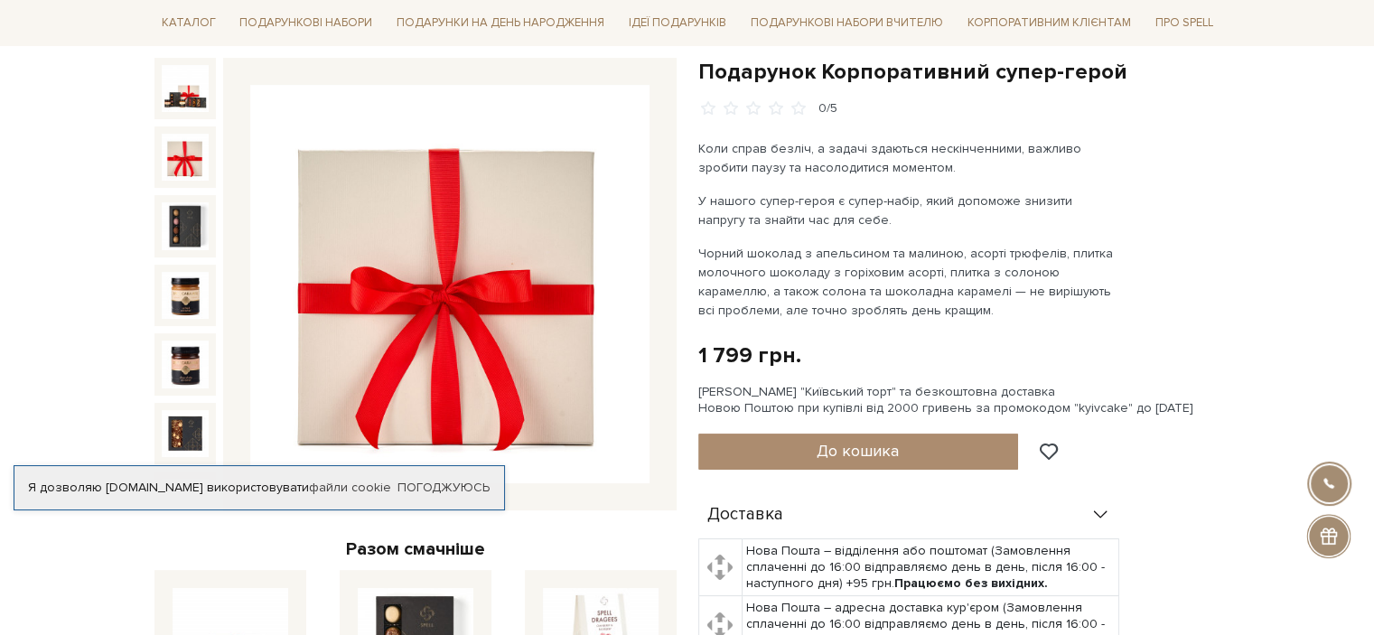
click at [180, 146] on img at bounding box center [185, 157] width 47 height 47
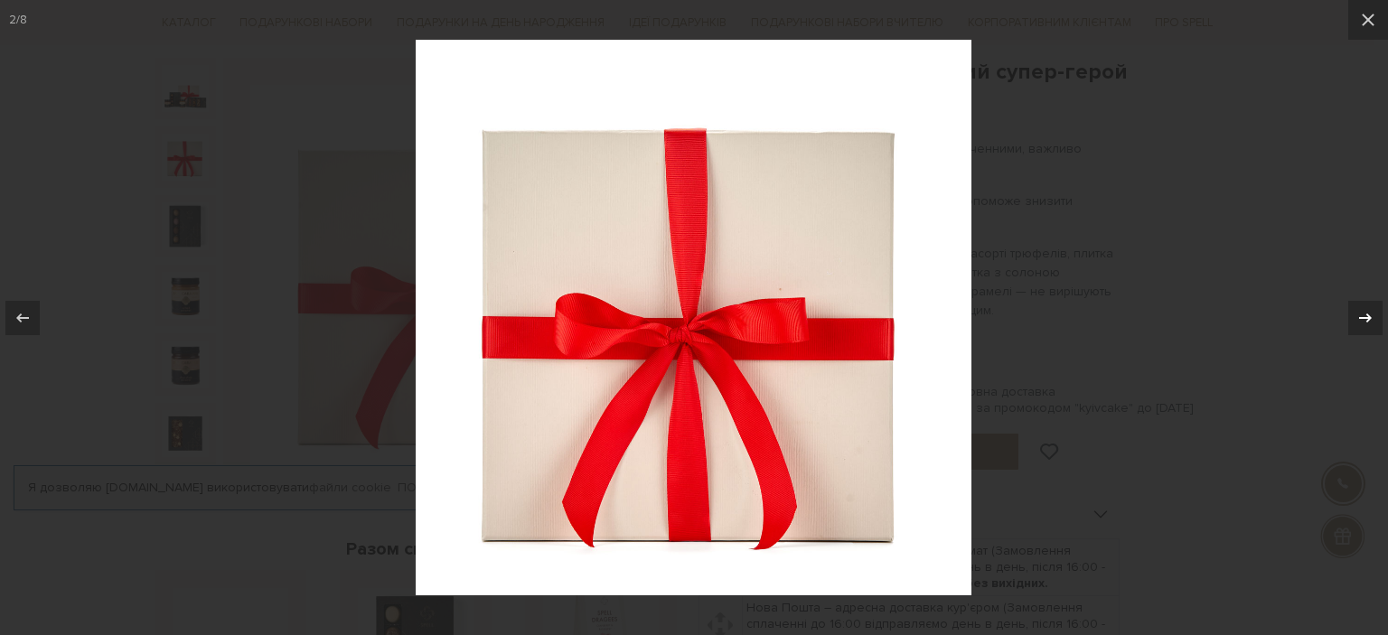
click at [1361, 314] on icon at bounding box center [1366, 318] width 22 height 22
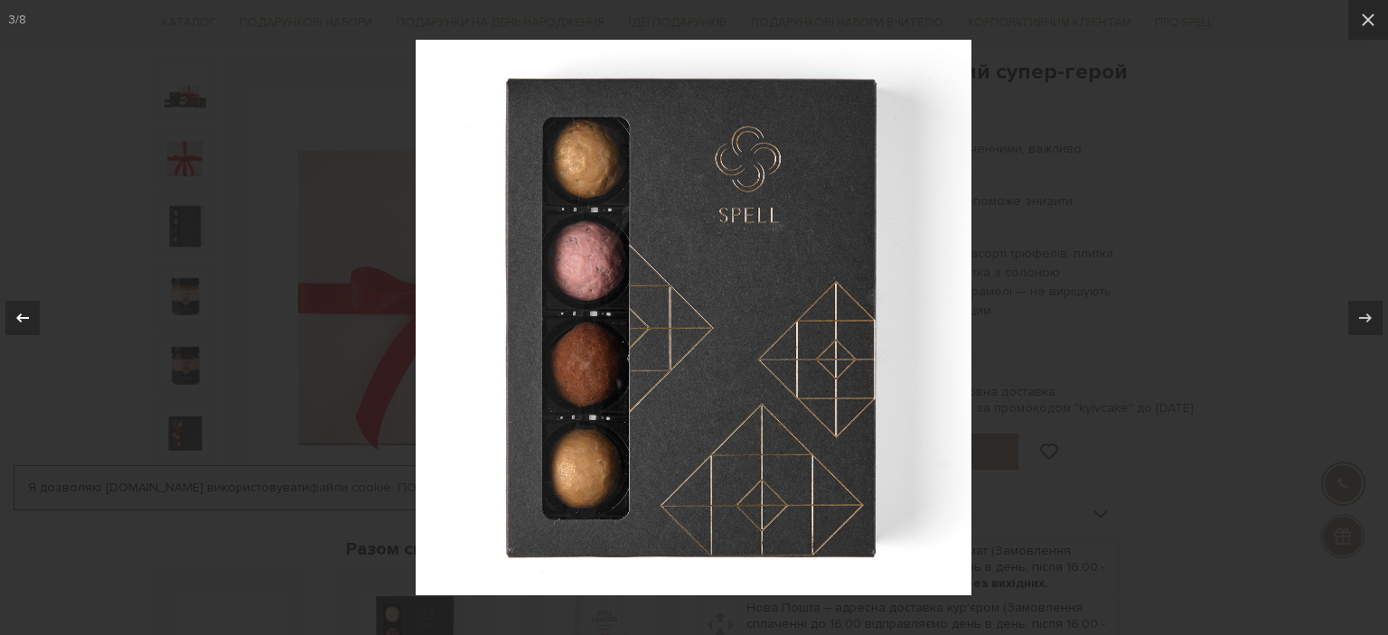
click at [22, 310] on icon at bounding box center [23, 318] width 22 height 22
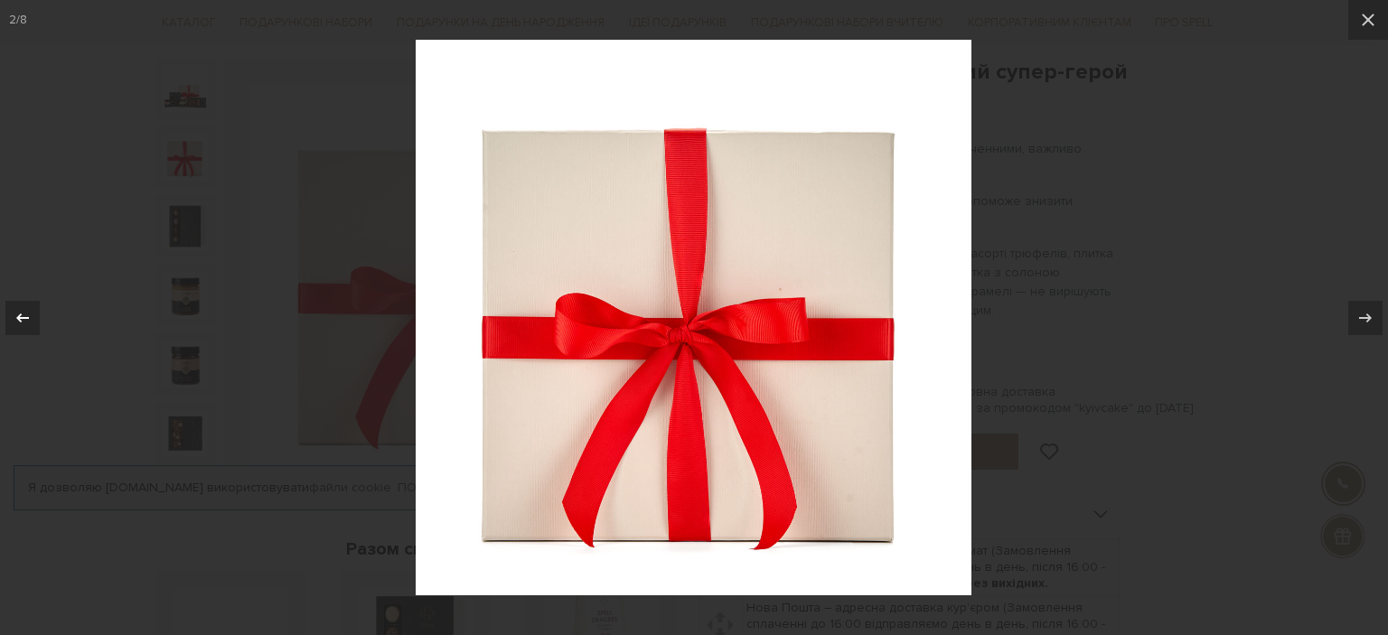
click at [12, 319] on icon at bounding box center [23, 318] width 22 height 22
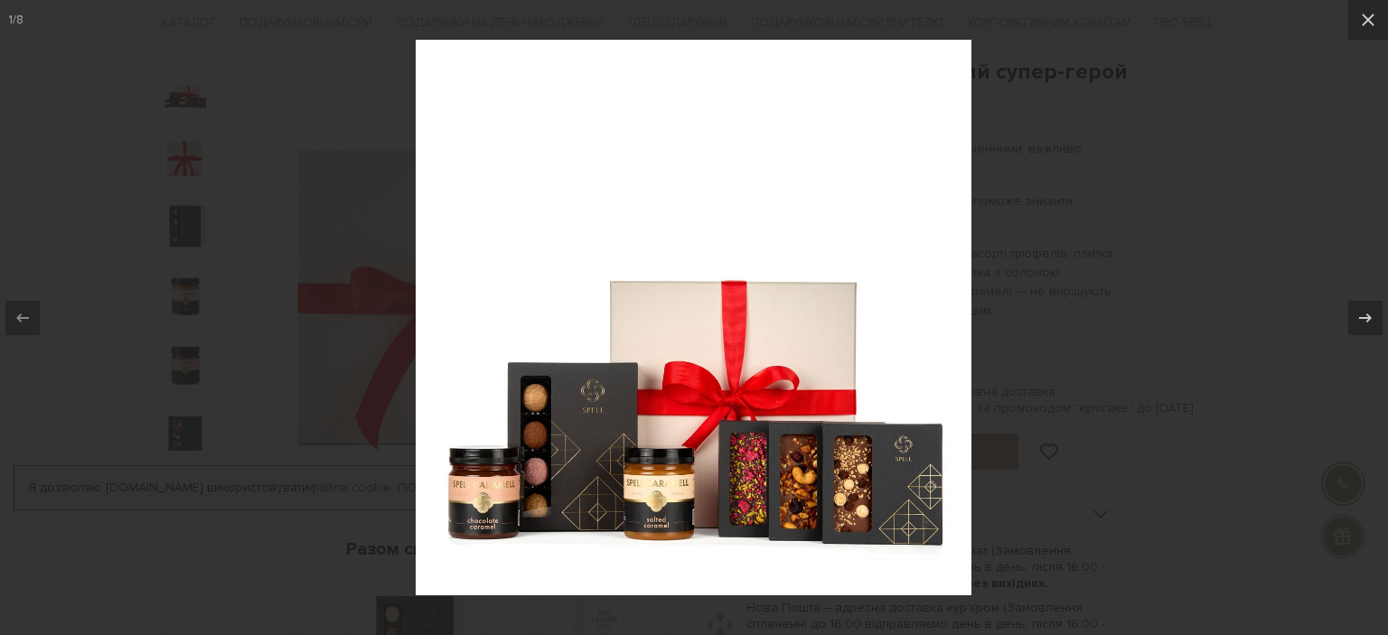
click at [1221, 249] on div at bounding box center [694, 317] width 1388 height 635
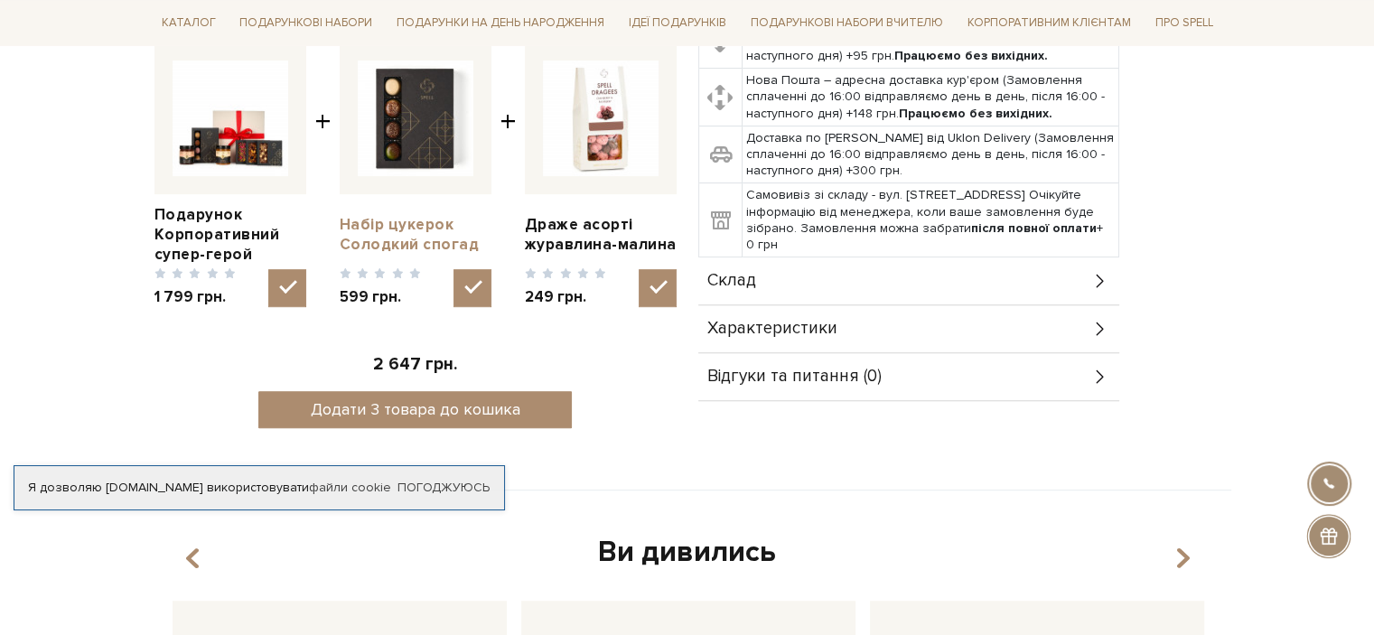
scroll to position [723, 0]
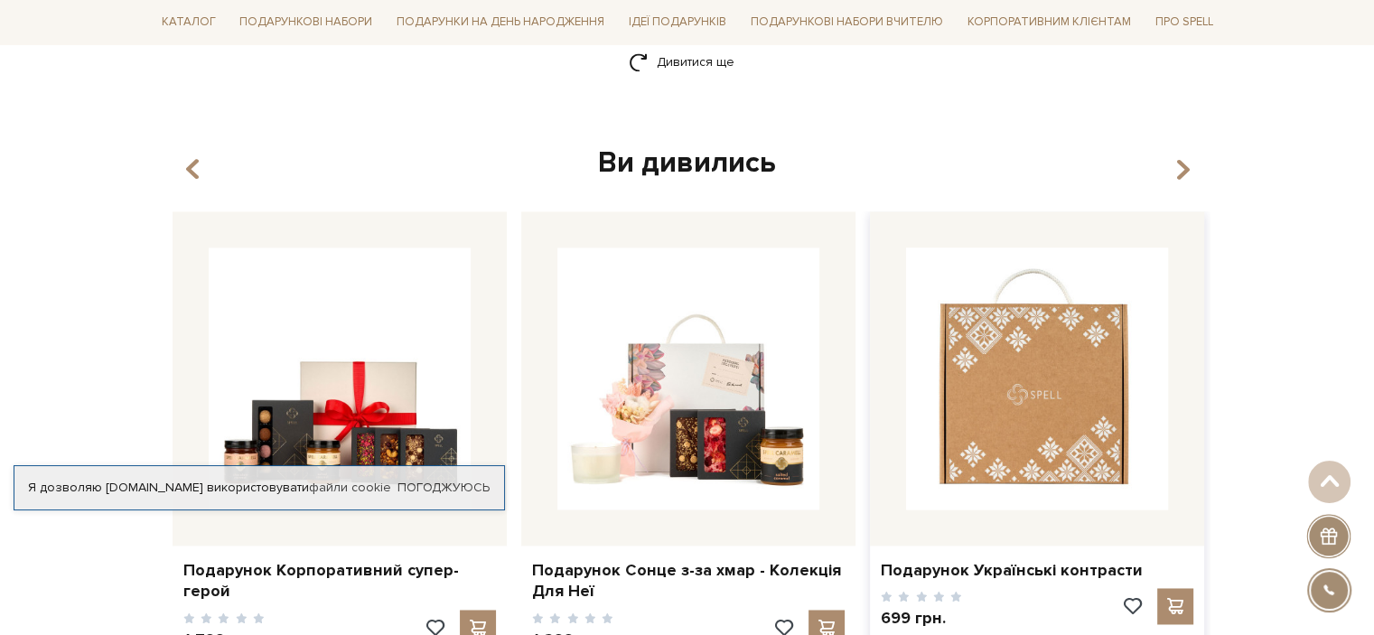
scroll to position [2801, 0]
